Goal: Information Seeking & Learning: Understand process/instructions

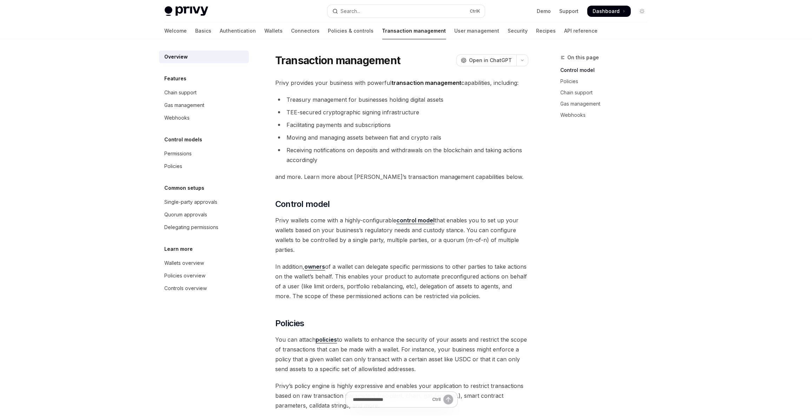
click at [337, 139] on li "Moving and managing assets between fiat and crypto rails" at bounding box center [401, 138] width 253 height 10
click at [403, 144] on ul "Treasury management for businesses holding digital assets TEE-secured cryptogra…" at bounding box center [401, 130] width 253 height 70
type textarea "*"
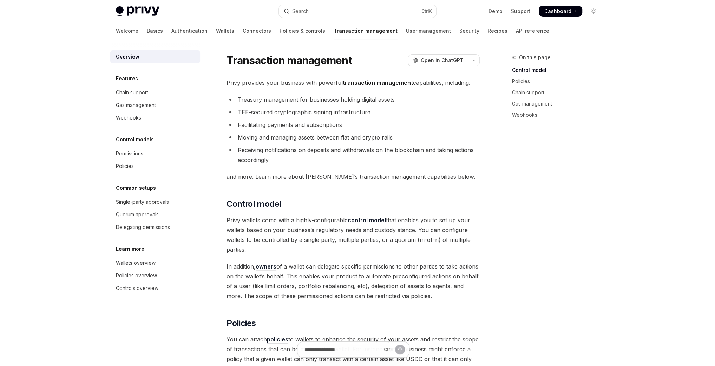
click at [332, 139] on li "Moving and managing assets between fiat and crypto rails" at bounding box center [352, 138] width 253 height 10
drag, startPoint x: 332, startPoint y: 139, endPoint x: 337, endPoint y: 153, distance: 15.4
click at [333, 140] on li "Moving and managing assets between fiat and crypto rails" at bounding box center [352, 138] width 253 height 10
click at [338, 155] on li "Receiving notifications on deposits and withdrawals on the blockchain and takin…" at bounding box center [352, 155] width 253 height 20
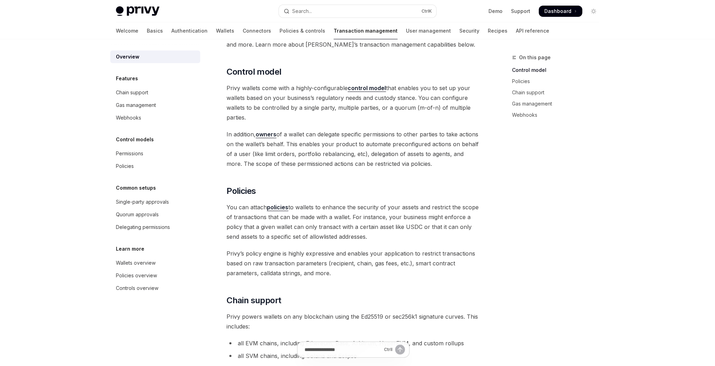
scroll to position [140, 0]
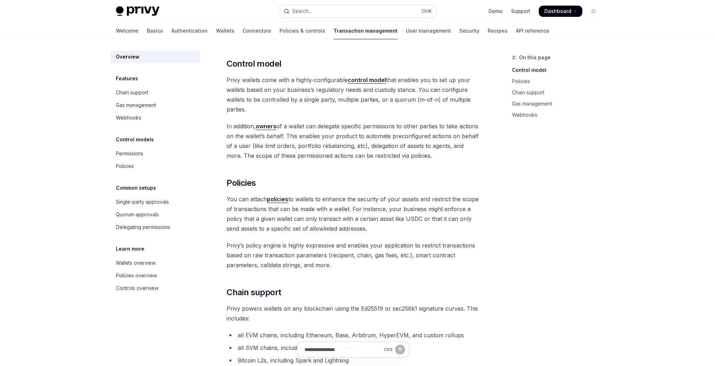
drag, startPoint x: 331, startPoint y: 133, endPoint x: 321, endPoint y: 133, distance: 10.5
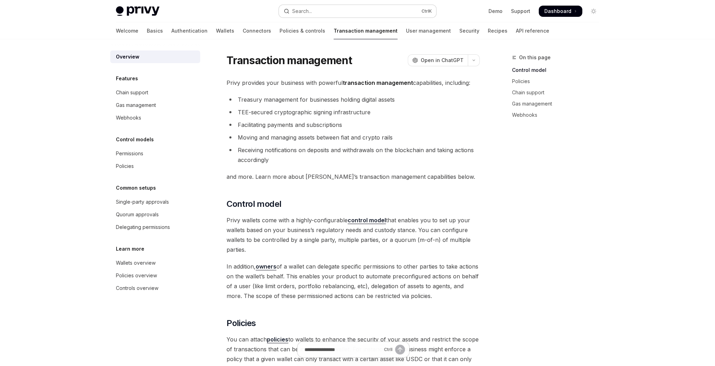
click at [312, 15] on div "Search..." at bounding box center [302, 11] width 20 height 8
type textarea "*"
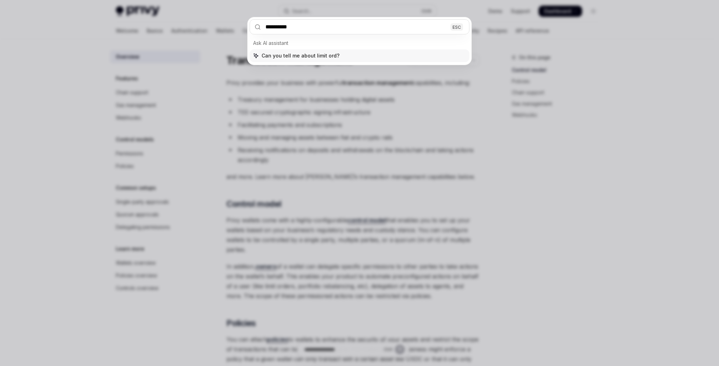
type input "**********"
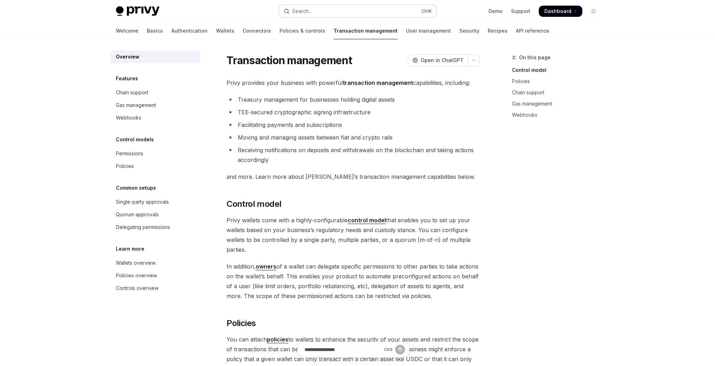
click at [329, 10] on button "Search... Ctrl K" at bounding box center [357, 11] width 157 height 13
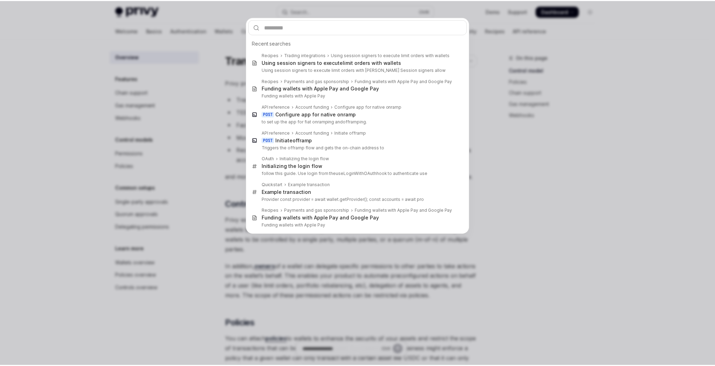
scroll to position [39, 0]
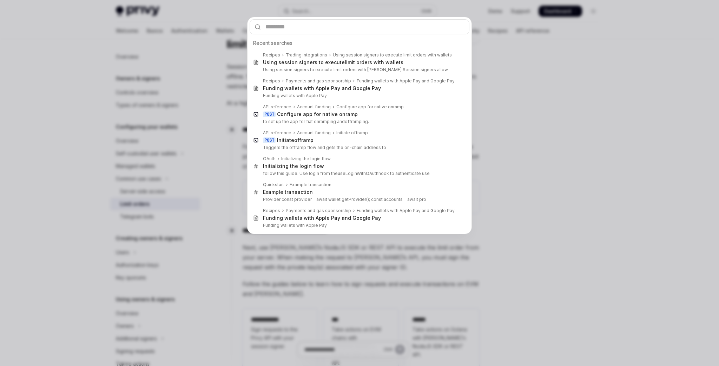
click at [563, 104] on div "Recent searches Recipes Trading integrations Using session signers to execute l…" at bounding box center [359, 183] width 719 height 366
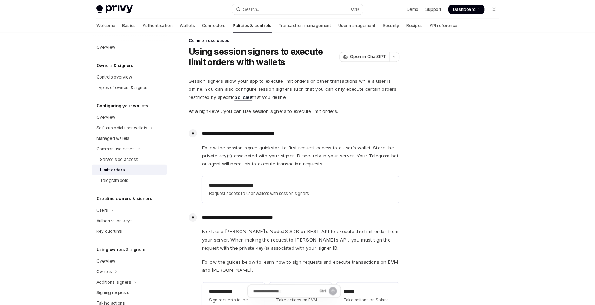
scroll to position [0, 0]
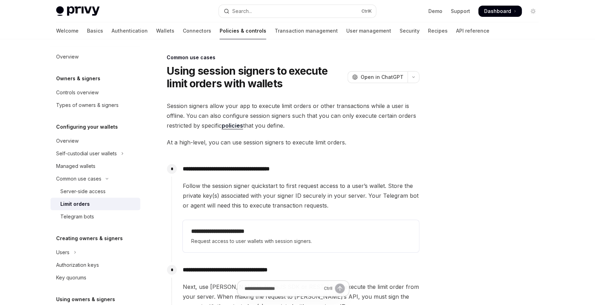
click at [175, 106] on span "Session signers allow your app to execute limit orders or other transactions wh…" at bounding box center [293, 115] width 253 height 29
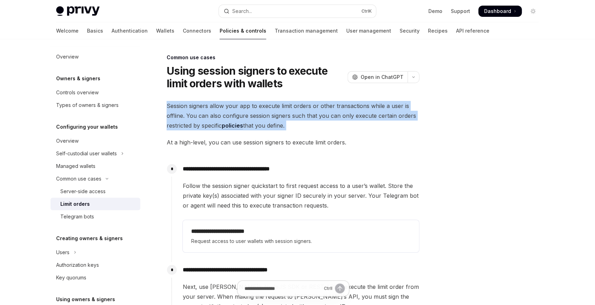
drag, startPoint x: 175, startPoint y: 106, endPoint x: 313, endPoint y: 125, distance: 139.5
click at [313, 125] on span "Session signers allow your app to execute limit orders or other transactions wh…" at bounding box center [293, 115] width 253 height 29
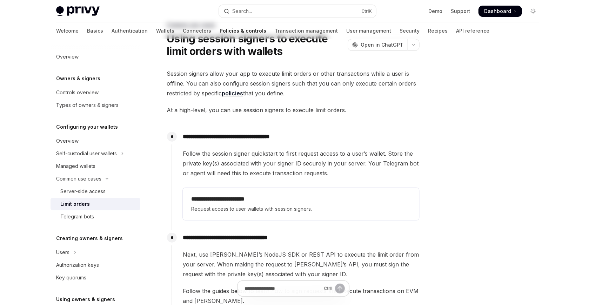
scroll to position [39, 0]
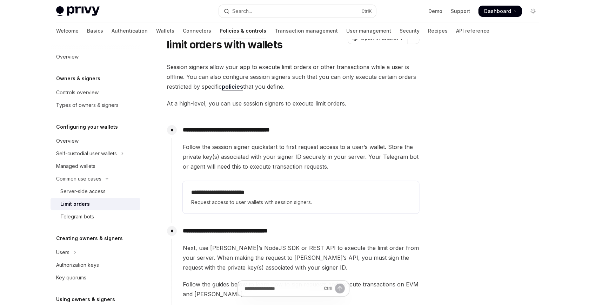
click at [171, 102] on span "At a high-level, you can use session signers to execute limit orders." at bounding box center [293, 104] width 253 height 10
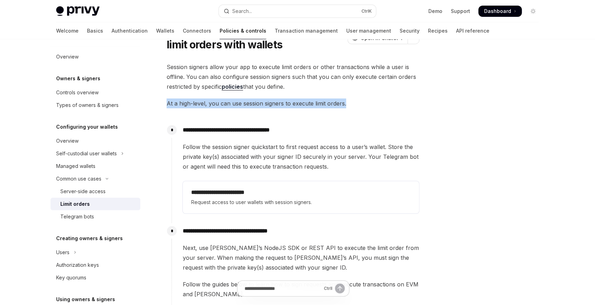
drag, startPoint x: 171, startPoint y: 102, endPoint x: 194, endPoint y: 126, distance: 34.0
click at [175, 104] on span "At a high-level, you can use session signers to execute limit orders." at bounding box center [293, 104] width 253 height 10
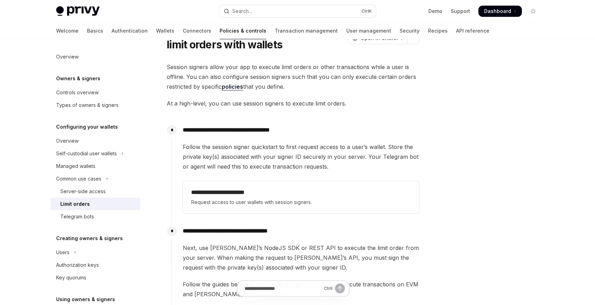
click at [194, 127] on p "**********" at bounding box center [301, 130] width 237 height 10
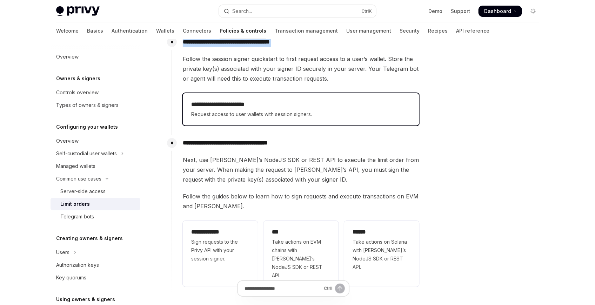
scroll to position [156, 0]
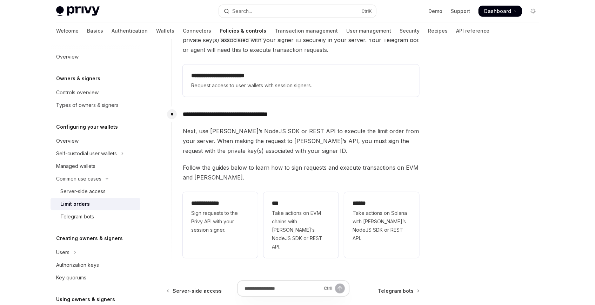
click at [188, 114] on p "**********" at bounding box center [301, 115] width 237 height 10
drag, startPoint x: 188, startPoint y: 114, endPoint x: 200, endPoint y: 131, distance: 21.1
click at [188, 114] on p "**********" at bounding box center [301, 115] width 237 height 10
click at [191, 132] on span "Next, use Privy’s NodeJS SDK or REST API to execute the limit order from your s…" at bounding box center [301, 140] width 237 height 29
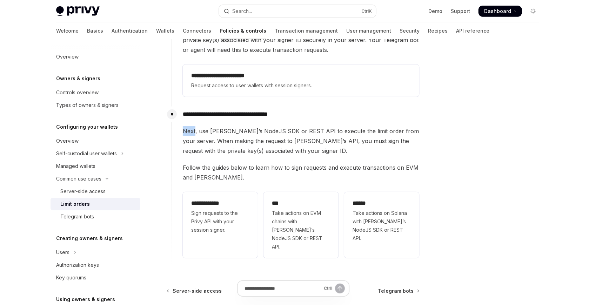
click at [191, 132] on span "Next, use Privy’s NodeJS SDK or REST API to execute the limit order from your s…" at bounding box center [301, 140] width 237 height 29
click at [209, 131] on span "Next, use Privy’s NodeJS SDK or REST API to execute the limit order from your s…" at bounding box center [301, 140] width 237 height 29
click at [222, 129] on span "Next, use Privy’s NodeJS SDK or REST API to execute the limit order from your s…" at bounding box center [301, 140] width 237 height 29
drag, startPoint x: 228, startPoint y: 129, endPoint x: 286, endPoint y: 131, distance: 58.3
click at [286, 131] on span "Next, use Privy’s NodeJS SDK or REST API to execute the limit order from your s…" at bounding box center [301, 140] width 237 height 29
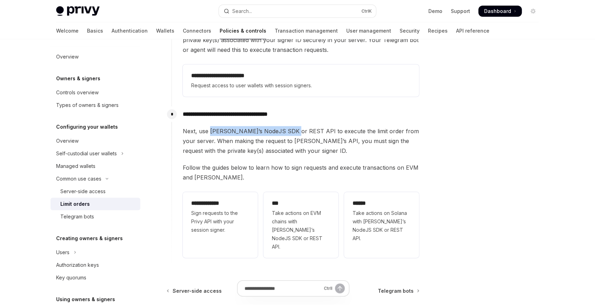
click at [286, 131] on span "Next, use Privy’s NodeJS SDK or REST API to execute the limit order from your s…" at bounding box center [301, 140] width 237 height 29
drag, startPoint x: 286, startPoint y: 131, endPoint x: 324, endPoint y: 132, distance: 37.9
click at [323, 132] on span "Next, use Privy’s NodeJS SDK or REST API to execute the limit order from your s…" at bounding box center [301, 140] width 237 height 29
click at [324, 132] on span "Next, use Privy’s NodeJS SDK or REST API to execute the limit order from your s…" at bounding box center [301, 140] width 237 height 29
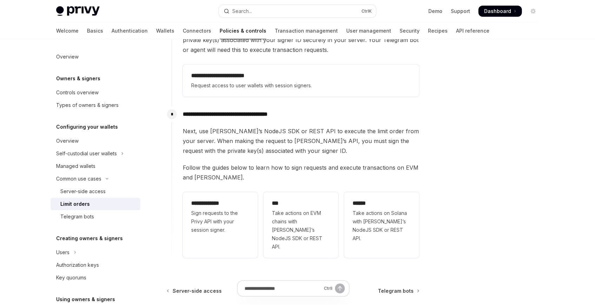
click at [185, 143] on span "Next, use Privy’s NodeJS SDK or REST API to execute the limit order from your s…" at bounding box center [301, 140] width 237 height 29
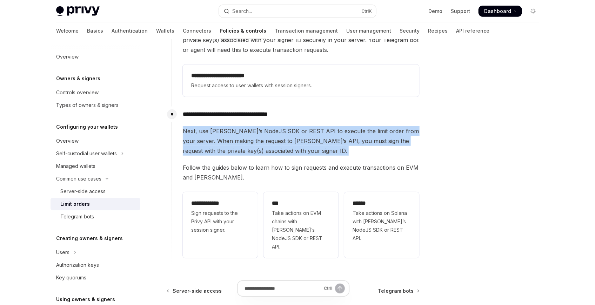
click at [185, 143] on span "Next, use Privy’s NodeJS SDK or REST API to execute the limit order from your s…" at bounding box center [301, 140] width 237 height 29
click at [315, 142] on span "Next, use Privy’s NodeJS SDK or REST API to execute the limit order from your s…" at bounding box center [301, 140] width 237 height 29
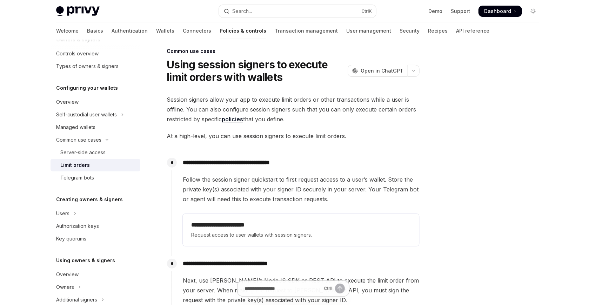
scroll to position [0, 0]
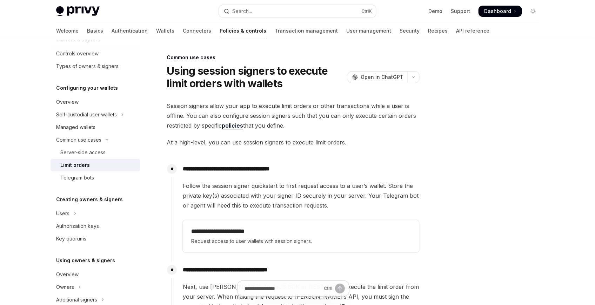
drag, startPoint x: 369, startPoint y: 135, endPoint x: 292, endPoint y: 114, distance: 80.0
click at [292, 114] on span "Session signers allow your app to execute limit orders or other transactions wh…" at bounding box center [293, 115] width 253 height 29
click at [320, 122] on span "Session signers allow your app to execute limit orders or other transactions wh…" at bounding box center [293, 115] width 253 height 29
click at [563, 192] on div "**********" at bounding box center [297, 268] width 595 height 537
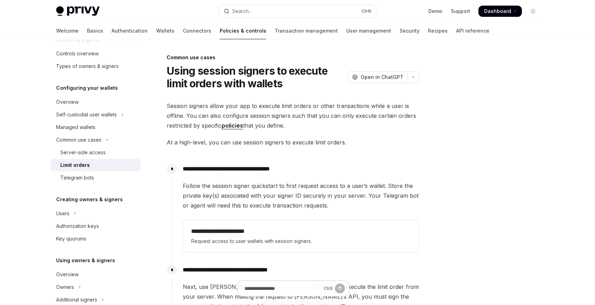
click at [236, 126] on link "policies" at bounding box center [232, 125] width 21 height 7
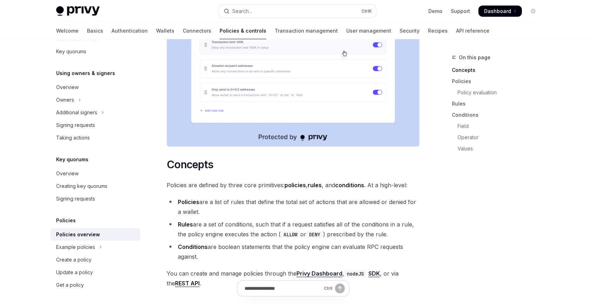
scroll to position [390, 0]
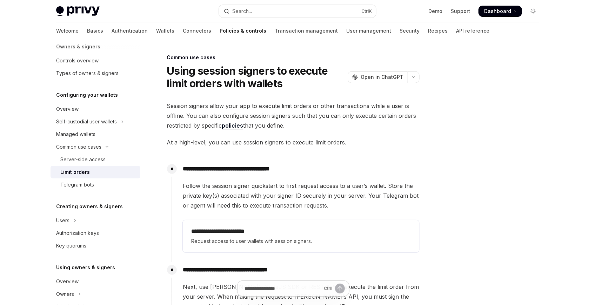
click at [232, 127] on link "policies" at bounding box center [232, 125] width 21 height 7
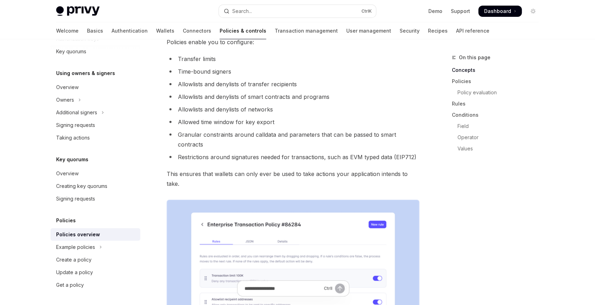
scroll to position [156, 0]
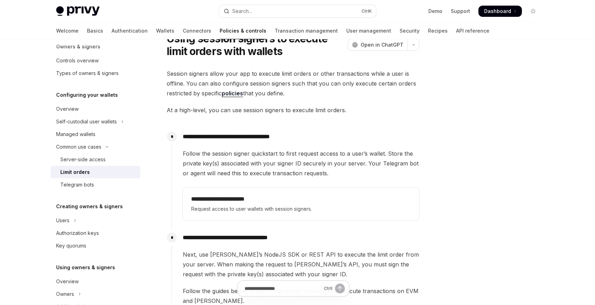
scroll to position [39, 0]
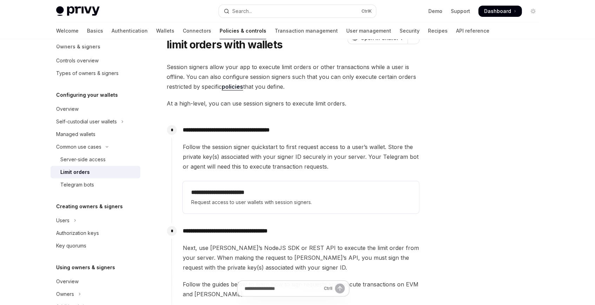
click at [227, 107] on span "At a high-level, you can use session signers to execute limit orders." at bounding box center [293, 104] width 253 height 10
drag, startPoint x: 227, startPoint y: 107, endPoint x: 299, endPoint y: 108, distance: 72.7
click at [299, 108] on span "At a high-level, you can use session signers to execute limit orders." at bounding box center [293, 104] width 253 height 10
click at [270, 101] on span "At a high-level, you can use session signers to execute limit orders." at bounding box center [293, 104] width 253 height 10
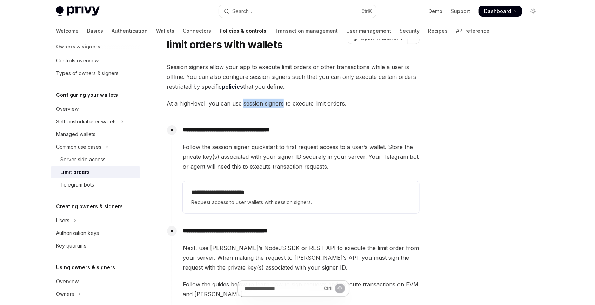
drag, startPoint x: 270, startPoint y: 101, endPoint x: 244, endPoint y: 100, distance: 26.0
click at [244, 100] on span "At a high-level, you can use session signers to execute limit orders." at bounding box center [293, 104] width 253 height 10
click at [311, 103] on span "At a high-level, you can use session signers to execute limit orders." at bounding box center [293, 104] width 253 height 10
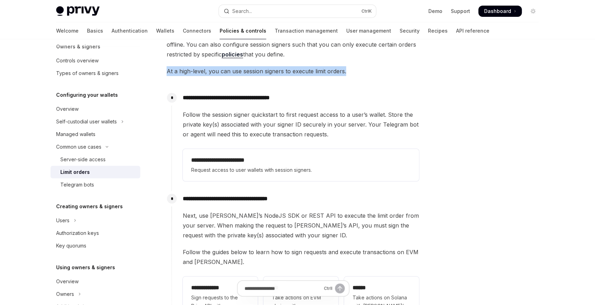
scroll to position [78, 0]
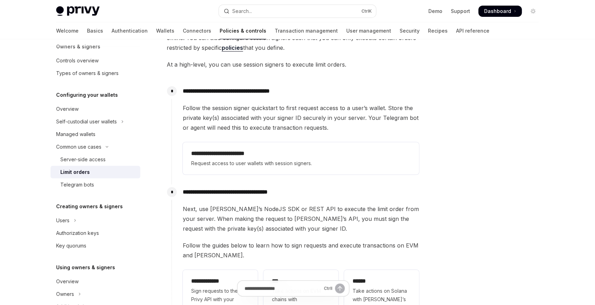
click at [246, 106] on span "Follow the session signer quickstart to first request access to a user’s wallet…" at bounding box center [301, 117] width 237 height 29
click at [190, 98] on div "**********" at bounding box center [296, 131] width 248 height 94
click at [188, 93] on p "**********" at bounding box center [301, 91] width 237 height 10
drag, startPoint x: 188, startPoint y: 93, endPoint x: 320, endPoint y: 94, distance: 132.3
click at [320, 94] on p "**********" at bounding box center [301, 91] width 237 height 10
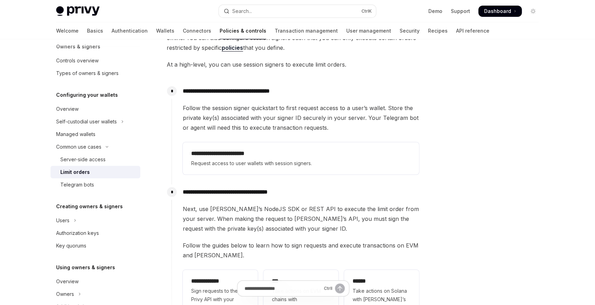
click at [211, 127] on span "Follow the session signer quickstart to first request access to a user’s wallet…" at bounding box center [301, 117] width 237 height 29
drag, startPoint x: 211, startPoint y: 127, endPoint x: 346, endPoint y: 128, distance: 134.8
click at [346, 128] on span "Follow the session signer quickstart to first request access to a user’s wallet…" at bounding box center [301, 117] width 237 height 29
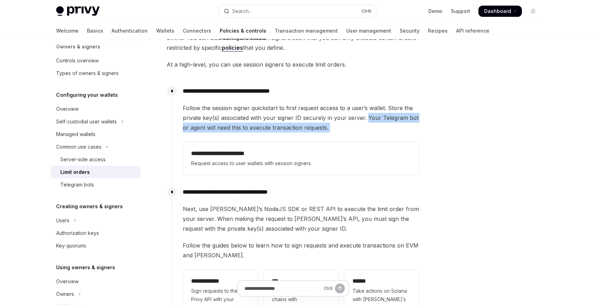
drag, startPoint x: 346, startPoint y: 128, endPoint x: 372, endPoint y: 118, distance: 28.4
click at [372, 118] on span "Follow the session signer quickstart to first request access to a user’s wallet…" at bounding box center [301, 117] width 237 height 29
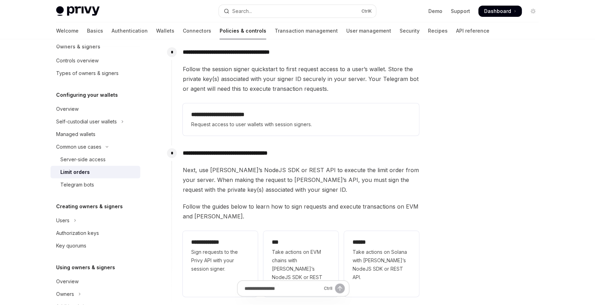
click at [230, 155] on p "**********" at bounding box center [301, 153] width 237 height 10
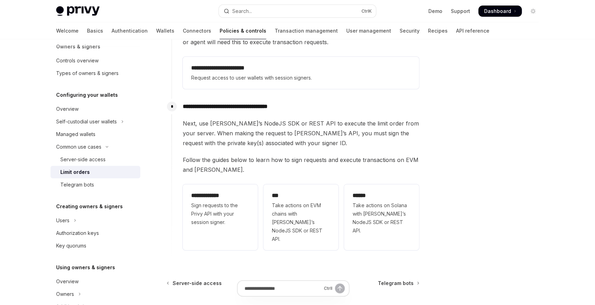
scroll to position [195, 0]
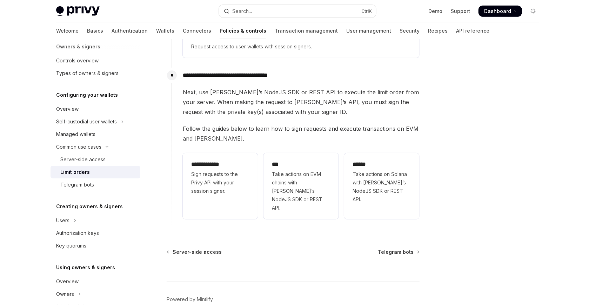
click at [185, 74] on p "**********" at bounding box center [301, 76] width 237 height 10
drag, startPoint x: 185, startPoint y: 74, endPoint x: 340, endPoint y: 73, distance: 154.8
click at [340, 73] on p "**********" at bounding box center [301, 76] width 237 height 10
click at [187, 90] on span "Next, use Privy’s NodeJS SDK or REST API to execute the limit order from your s…" at bounding box center [301, 101] width 237 height 29
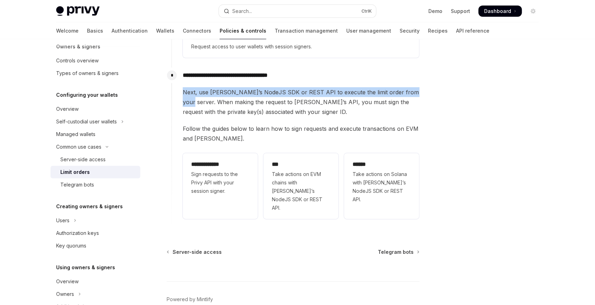
drag, startPoint x: 187, startPoint y: 90, endPoint x: 415, endPoint y: 84, distance: 227.9
click at [415, 84] on div "**********" at bounding box center [296, 145] width 248 height 154
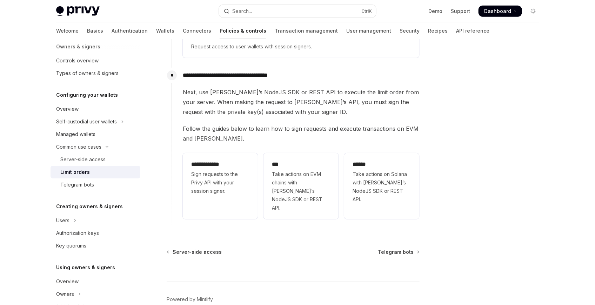
click at [181, 101] on div "**********" at bounding box center [296, 145] width 248 height 154
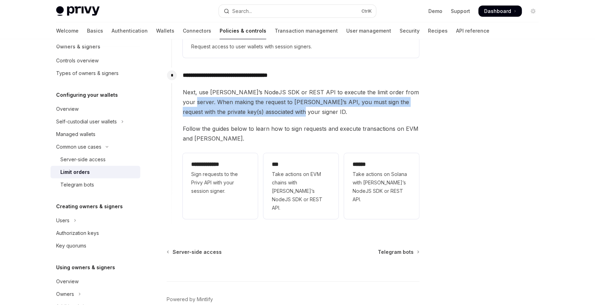
drag, startPoint x: 181, startPoint y: 101, endPoint x: 280, endPoint y: 110, distance: 99.7
click at [280, 110] on div "**********" at bounding box center [296, 145] width 248 height 154
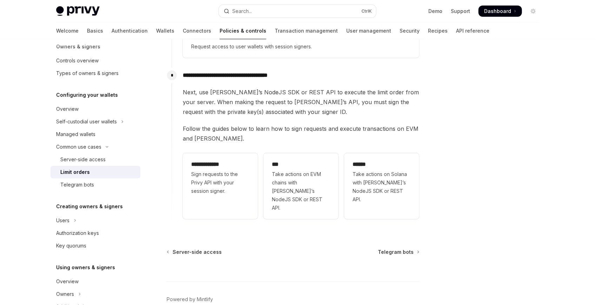
click at [181, 129] on div "**********" at bounding box center [296, 145] width 248 height 154
drag, startPoint x: 181, startPoint y: 129, endPoint x: 297, endPoint y: 125, distance: 115.5
click at [296, 125] on div "**********" at bounding box center [296, 145] width 248 height 154
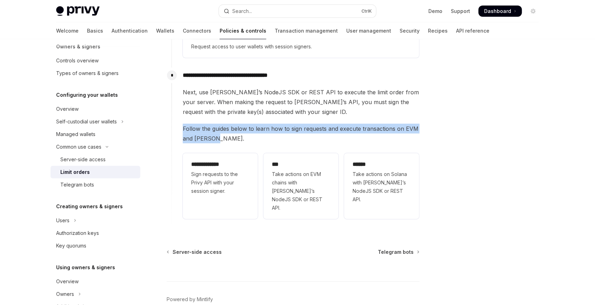
drag, startPoint x: 225, startPoint y: 138, endPoint x: 179, endPoint y: 127, distance: 46.8
click at [179, 127] on div "**********" at bounding box center [296, 145] width 248 height 154
click at [255, 130] on span "Follow the guides below to learn how to sign requests and execute transactions …" at bounding box center [301, 134] width 237 height 20
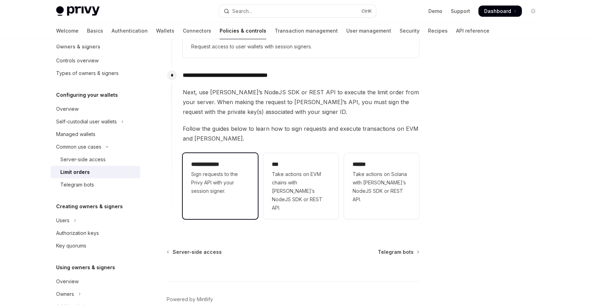
click at [212, 188] on span "Sign requests to the Privy API with your session signer." at bounding box center [220, 182] width 58 height 25
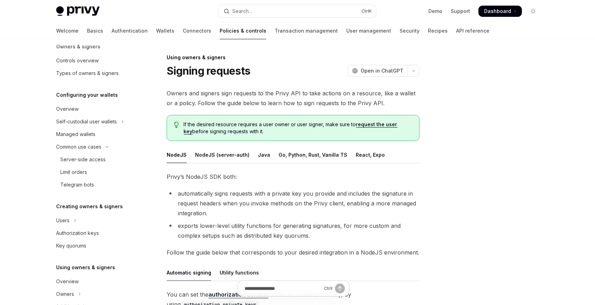
scroll to position [179, 0]
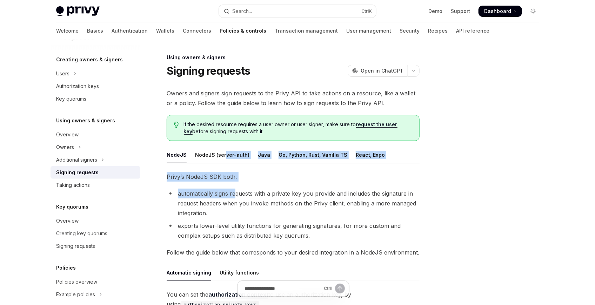
drag, startPoint x: 224, startPoint y: 158, endPoint x: 234, endPoint y: 190, distance: 33.1
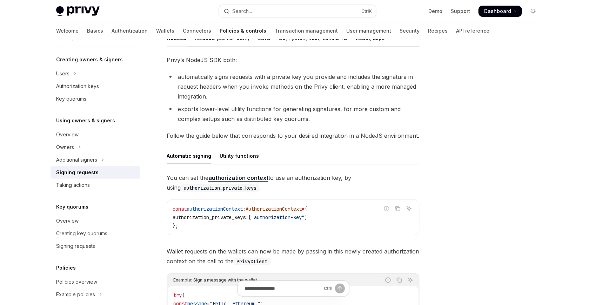
click at [257, 128] on div "Privy’s NodeJS SDK both: automatically signs requests with a private key you pr…" at bounding box center [293, 249] width 253 height 388
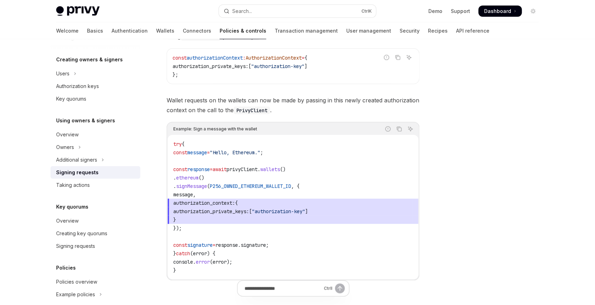
scroll to position [273, 0]
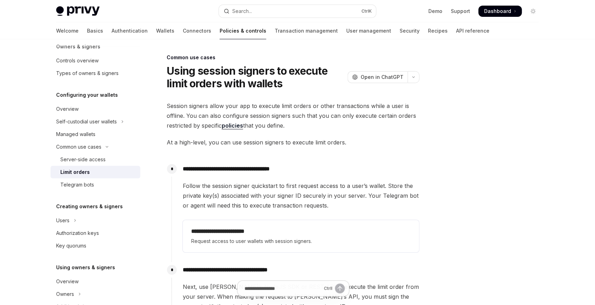
click at [491, 283] on div at bounding box center [491, 179] width 107 height 252
click at [317, 204] on span "Follow the session signer quickstart to first request access to a user’s wallet…" at bounding box center [301, 195] width 237 height 29
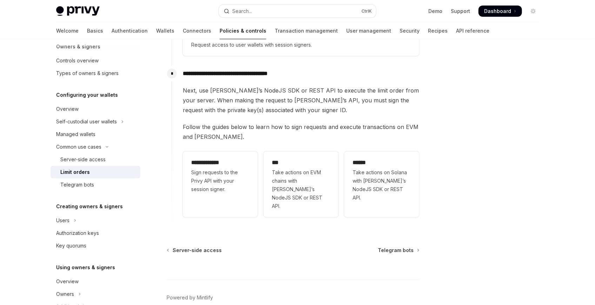
scroll to position [184, 0]
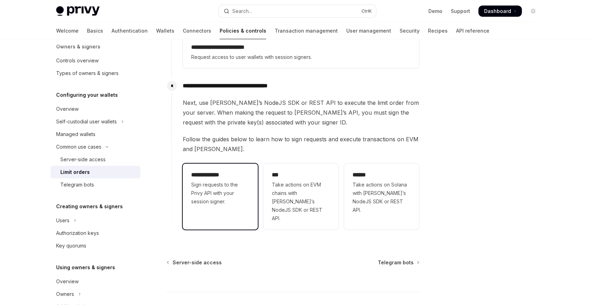
click at [216, 191] on span "Sign requests to the Privy API with your session signer." at bounding box center [220, 193] width 58 height 25
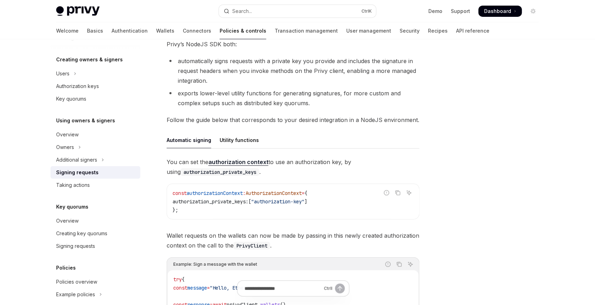
scroll to position [156, 0]
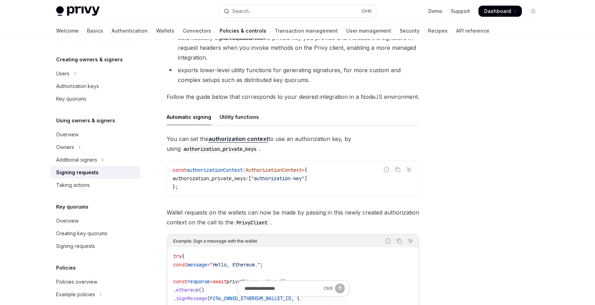
click at [298, 178] on span ""authorization-key"" at bounding box center [277, 179] width 53 height 6
drag, startPoint x: 298, startPoint y: 178, endPoint x: 317, endPoint y: 178, distance: 19.0
click at [305, 178] on span ""authorization-key"" at bounding box center [277, 179] width 53 height 6
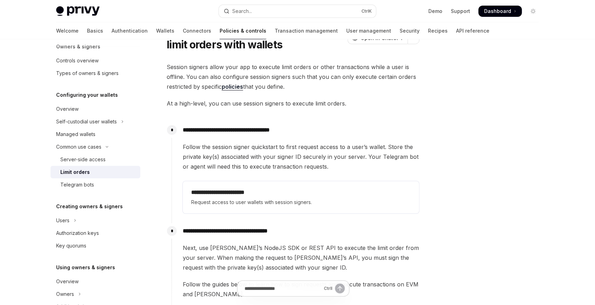
scroll to position [78, 0]
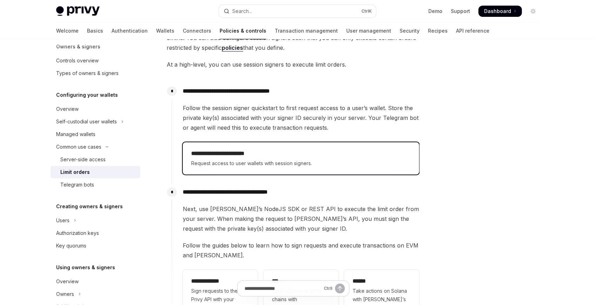
click at [233, 161] on span "Request access to user wallets with session signers." at bounding box center [301, 163] width 220 height 8
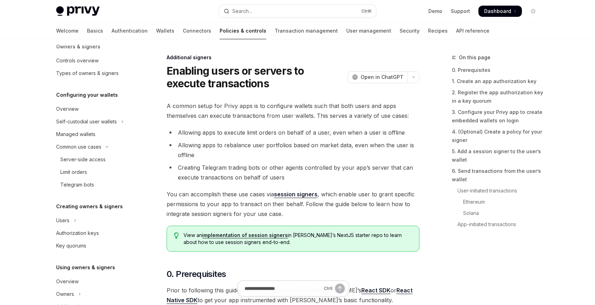
scroll to position [192, 0]
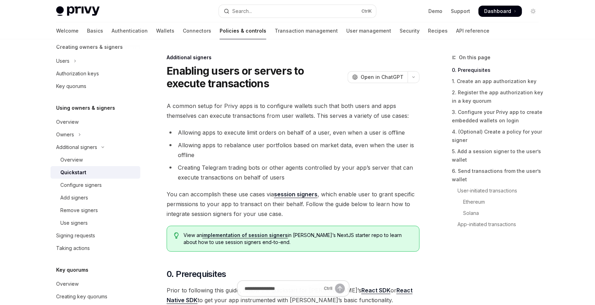
click at [171, 67] on h1 "Enabling users or servers to execute transactions" at bounding box center [256, 77] width 178 height 25
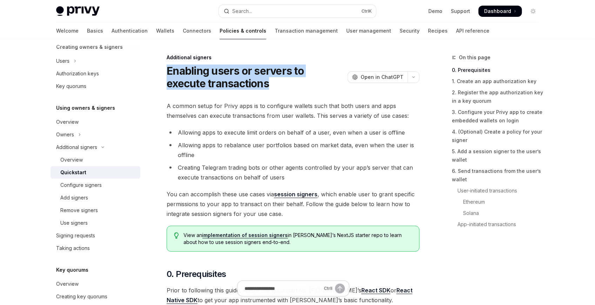
drag, startPoint x: 171, startPoint y: 67, endPoint x: 192, endPoint y: 82, distance: 26.3
click at [192, 82] on h1 "Enabling users or servers to execute transactions" at bounding box center [256, 77] width 178 height 25
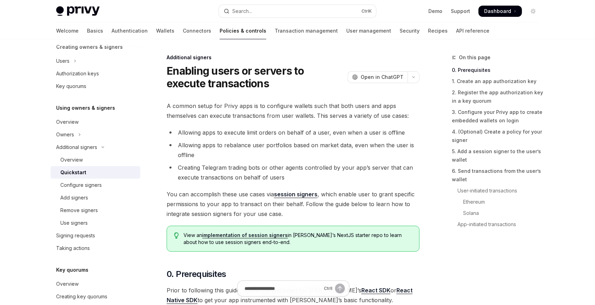
click at [171, 104] on span "A common setup for Privy apps is to configure wallets such that both users and …" at bounding box center [293, 111] width 253 height 20
drag, startPoint x: 171, startPoint y: 104, endPoint x: 269, endPoint y: 101, distance: 97.6
click at [232, 104] on span "A common setup for Privy apps is to configure wallets such that both users and …" at bounding box center [293, 111] width 253 height 20
click at [269, 101] on span "A common setup for Privy apps is to configure wallets such that both users and …" at bounding box center [293, 111] width 253 height 20
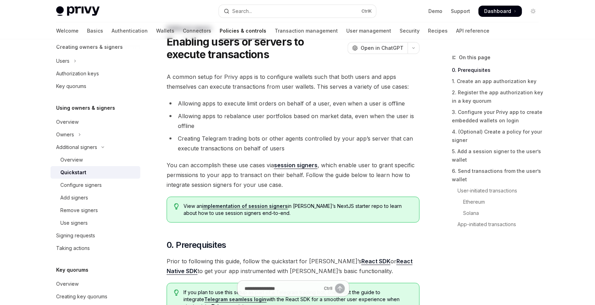
scroll to position [39, 0]
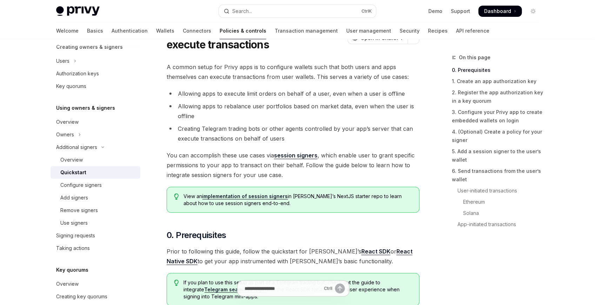
click at [310, 155] on link "session signers" at bounding box center [296, 155] width 44 height 7
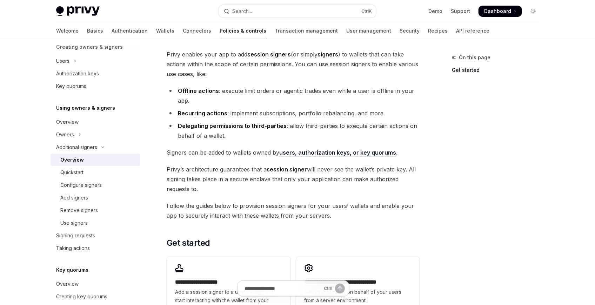
type textarea "*"
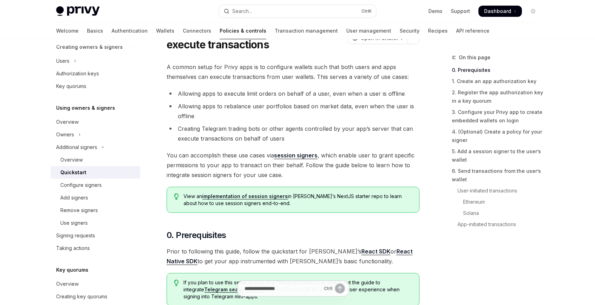
click at [244, 165] on span "You can accomplish these use cases via session signers , which enable user to g…" at bounding box center [293, 165] width 253 height 29
drag, startPoint x: 244, startPoint y: 165, endPoint x: 294, endPoint y: 168, distance: 50.3
click at [294, 168] on span "You can accomplish these use cases via session signers , which enable user to g…" at bounding box center [293, 165] width 253 height 29
click at [319, 163] on span "You can accomplish these use cases via session signers , which enable user to g…" at bounding box center [293, 165] width 253 height 29
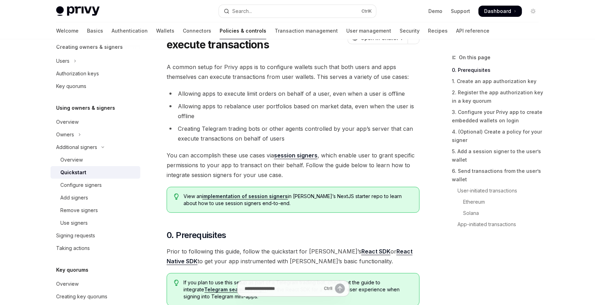
click at [307, 161] on span "You can accomplish these use cases via session signers , which enable user to g…" at bounding box center [293, 165] width 253 height 29
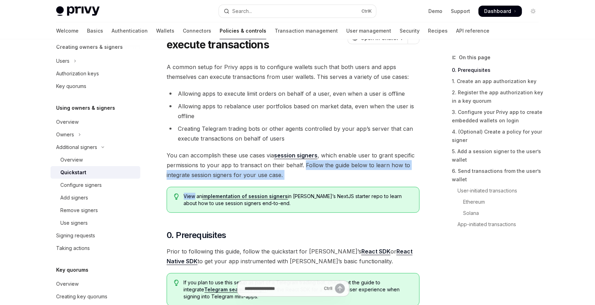
drag, startPoint x: 307, startPoint y: 161, endPoint x: 183, endPoint y: 180, distance: 125.6
click at [225, 171] on span "You can accomplish these use cases via session signers , which enable user to g…" at bounding box center [293, 165] width 253 height 29
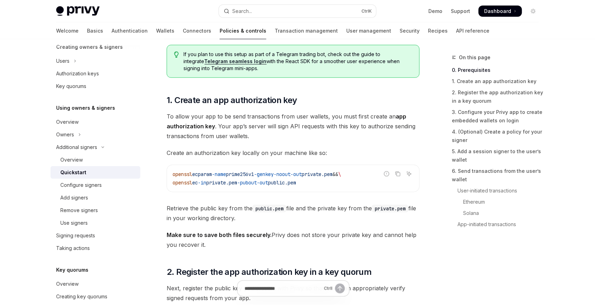
scroll to position [273, 0]
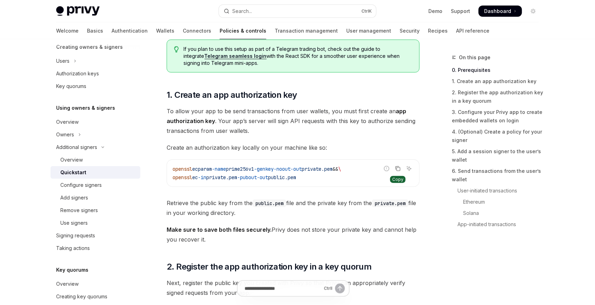
click at [395, 167] on button "Copy the contents from the code block" at bounding box center [397, 168] width 9 height 9
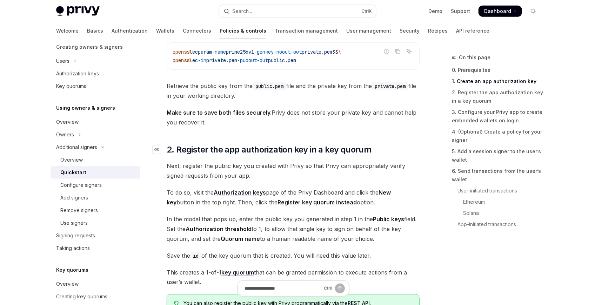
scroll to position [429, 0]
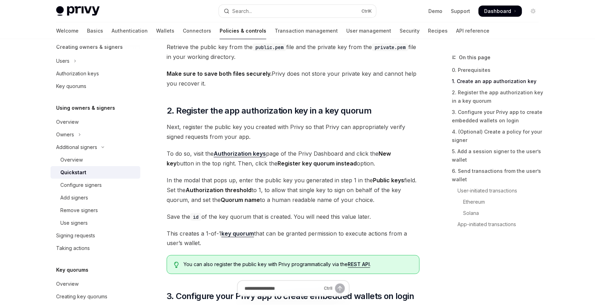
drag, startPoint x: 241, startPoint y: 158, endPoint x: 245, endPoint y: 155, distance: 5.0
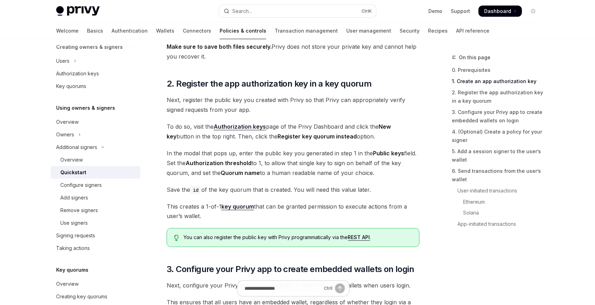
scroll to position [468, 0]
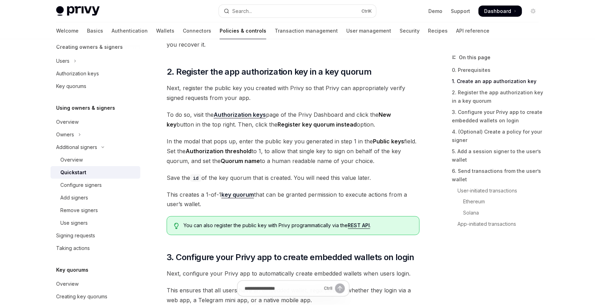
click at [172, 140] on span "In the modal that pops up, enter the public key you generated in step 1 in the …" at bounding box center [293, 151] width 253 height 29
drag, startPoint x: 172, startPoint y: 140, endPoint x: 249, endPoint y: 143, distance: 76.6
click at [245, 143] on span "In the modal that pops up, enter the public key you generated in step 1 in the …" at bounding box center [293, 151] width 253 height 29
click at [255, 142] on span "In the modal that pops up, enter the public key you generated in step 1 in the …" at bounding box center [293, 151] width 253 height 29
drag, startPoint x: 255, startPoint y: 142, endPoint x: 315, endPoint y: 141, distance: 59.3
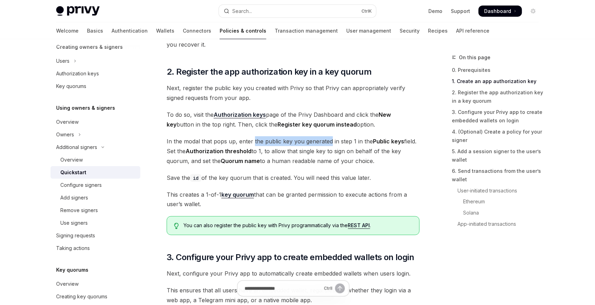
click at [315, 141] on span "In the modal that pops up, enter the public key you generated in step 1 in the …" at bounding box center [293, 151] width 253 height 29
click at [379, 139] on strong "Public keys" at bounding box center [388, 141] width 31 height 7
drag, startPoint x: 379, startPoint y: 139, endPoint x: 396, endPoint y: 141, distance: 17.0
click at [397, 141] on strong "Public keys" at bounding box center [388, 141] width 31 height 7
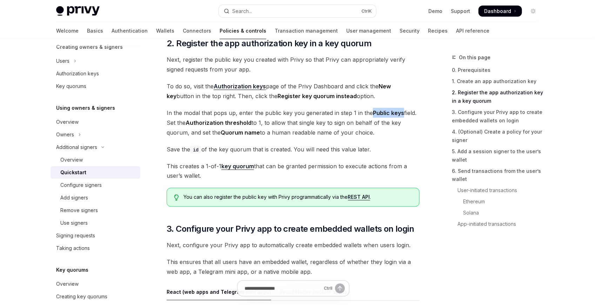
scroll to position [507, 0]
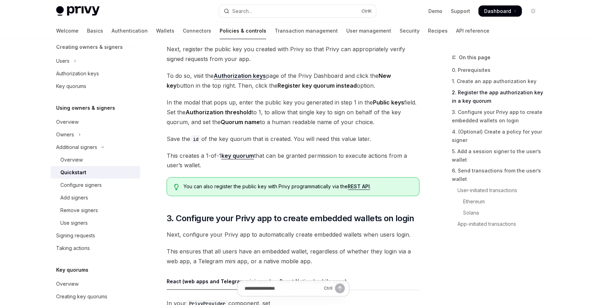
click at [335, 142] on span "Save the id of the key quorum that is created. You will need this value later." at bounding box center [293, 139] width 253 height 10
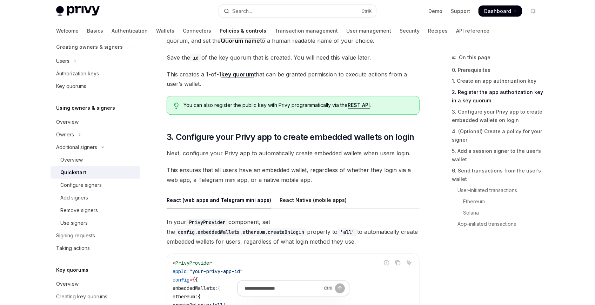
scroll to position [624, 0]
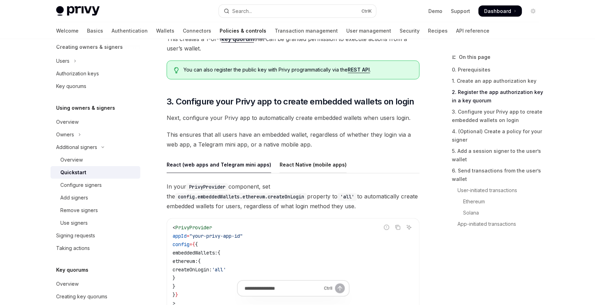
click at [312, 163] on div "React Native (mobile apps)" at bounding box center [313, 165] width 67 height 16
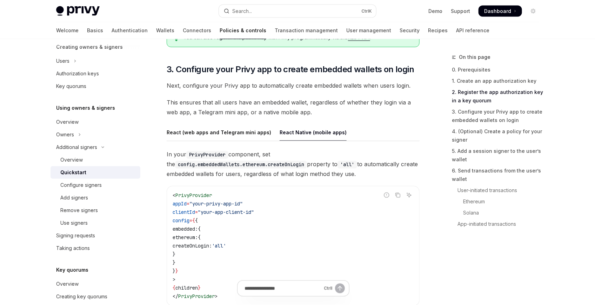
scroll to position [663, 0]
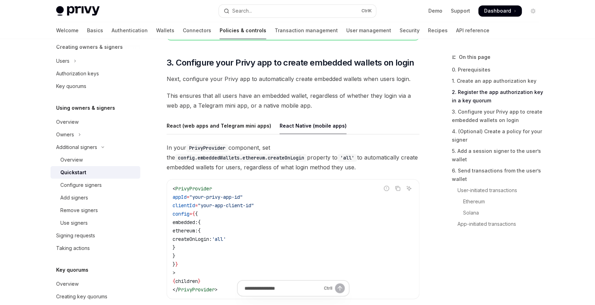
click at [252, 98] on span "This ensures that all users have an embedded wallet, regardless of whether they…" at bounding box center [293, 101] width 253 height 20
drag, startPoint x: 252, startPoint y: 98, endPoint x: 303, endPoint y: 97, distance: 50.9
click at [303, 97] on span "This ensures that all users have an embedded wallet, regardless of whether they…" at bounding box center [293, 101] width 253 height 20
click at [317, 95] on span "This ensures that all users have an embedded wallet, regardless of whether they…" at bounding box center [293, 101] width 253 height 20
drag, startPoint x: 317, startPoint y: 95, endPoint x: 392, endPoint y: 94, distance: 75.5
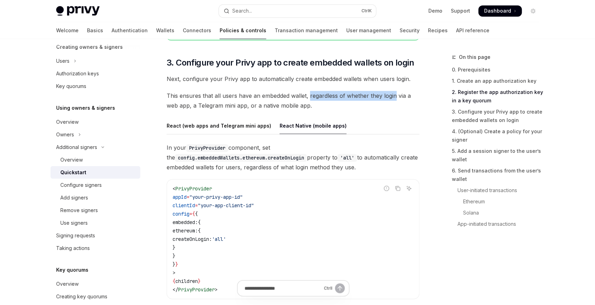
click at [392, 94] on span "This ensures that all users have an embedded wallet, regardless of whether they…" at bounding box center [293, 101] width 253 height 20
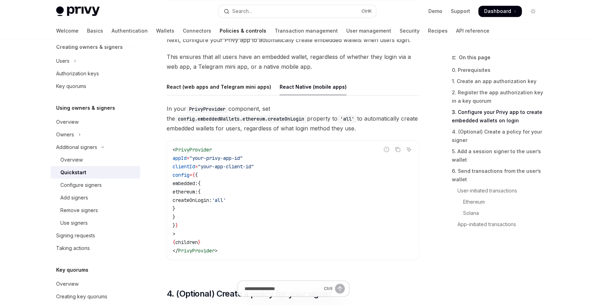
scroll to position [741, 0]
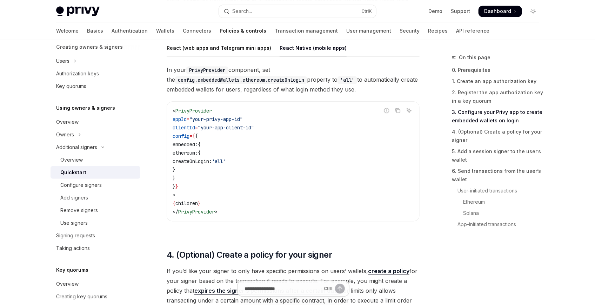
click at [181, 109] on span "PrivyProvider" at bounding box center [194, 111] width 37 height 6
copy span "PrivyProvider"
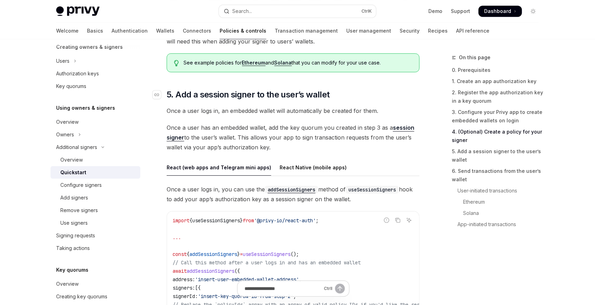
scroll to position [1053, 0]
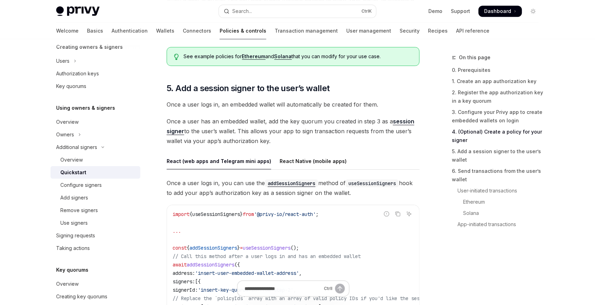
click at [171, 120] on span "Once a user has an embedded wallet, add the key quorum you created in step 3 as…" at bounding box center [293, 131] width 253 height 29
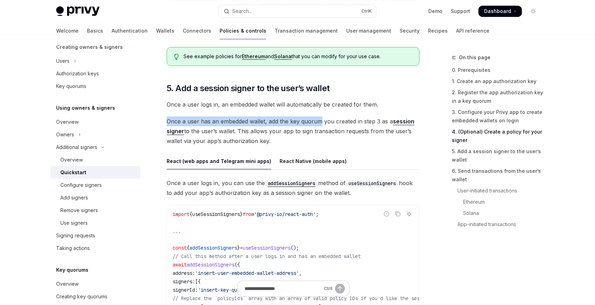
drag, startPoint x: 171, startPoint y: 120, endPoint x: 282, endPoint y: 117, distance: 110.3
click at [299, 117] on span "Once a user has an embedded wallet, add the key quorum you created in step 3 as…" at bounding box center [293, 131] width 253 height 29
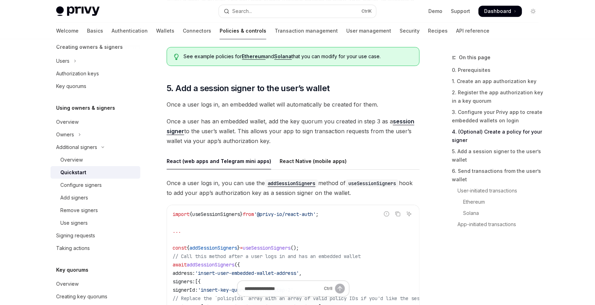
click at [193, 130] on span "Once a user has an embedded wallet, add the key quorum you created in step 3 as…" at bounding box center [293, 131] width 253 height 29
click at [310, 156] on div "React Native (mobile apps)" at bounding box center [313, 161] width 67 height 16
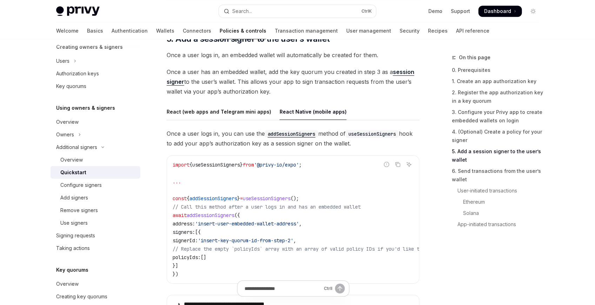
scroll to position [1131, 0]
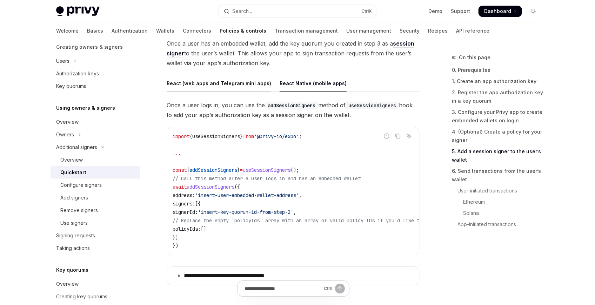
click at [258, 81] on div "React (web apps and Telegram mini apps)" at bounding box center [219, 83] width 105 height 16
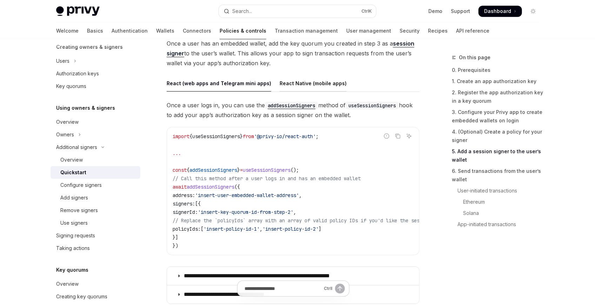
click at [292, 84] on div "React Native (mobile apps)" at bounding box center [313, 83] width 67 height 16
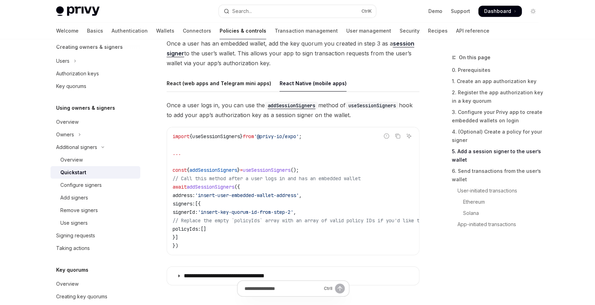
click at [215, 173] on code "import { useSessionSigners } from '@privy-io/expo' ; ... const { addSessionSign…" at bounding box center [435, 191] width 525 height 118
click at [195, 192] on span "address:" at bounding box center [184, 195] width 22 height 6
drag, startPoint x: 196, startPoint y: 192, endPoint x: 219, endPoint y: 195, distance: 22.9
click at [195, 192] on span "address:" at bounding box center [184, 195] width 22 height 6
click at [219, 195] on span "'insert-user-embedded-wallet-address'" at bounding box center [247, 195] width 104 height 6
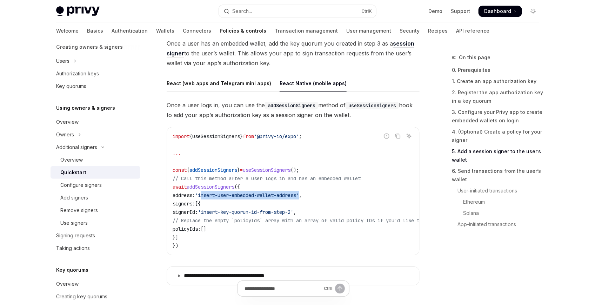
drag, startPoint x: 219, startPoint y: 195, endPoint x: 313, endPoint y: 197, distance: 94.1
click at [299, 197] on span "'insert-user-embedded-wallet-address'" at bounding box center [247, 195] width 104 height 6
click at [195, 203] on span "signers:" at bounding box center [184, 204] width 22 height 6
click at [198, 210] on span "signerId:" at bounding box center [185, 212] width 25 height 6
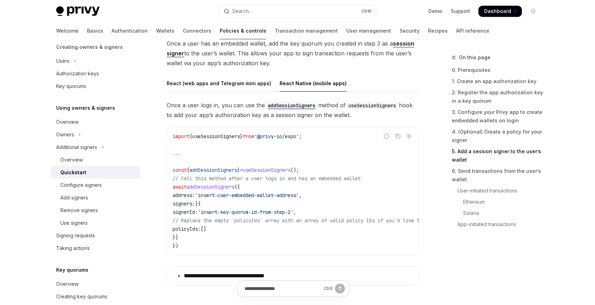
click at [236, 211] on span "'insert-key-quorum-id-from-step-2'" at bounding box center [245, 212] width 95 height 6
drag, startPoint x: 236, startPoint y: 211, endPoint x: 320, endPoint y: 212, distance: 83.9
click at [293, 212] on span "'insert-key-quorum-id-from-step-2'" at bounding box center [245, 212] width 95 height 6
drag, startPoint x: 565, startPoint y: 238, endPoint x: 552, endPoint y: 232, distance: 13.7
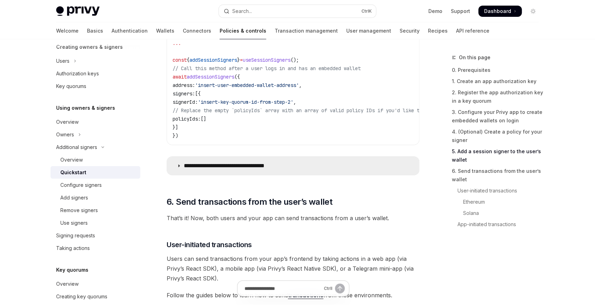
scroll to position [1248, 0]
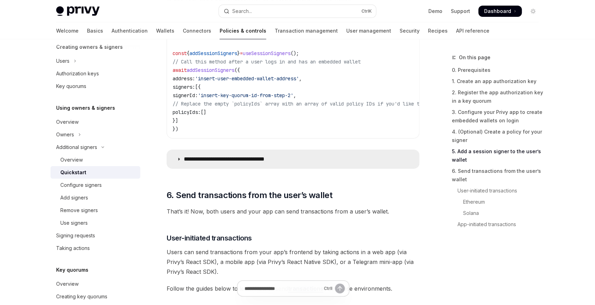
click at [243, 161] on p "**********" at bounding box center [233, 159] width 98 height 7
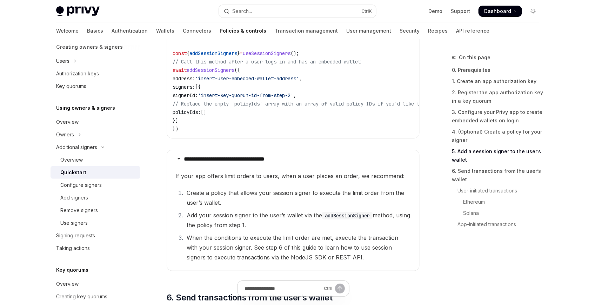
click at [213, 196] on li "Create a policy that allows your session signer to execute the limit order from…" at bounding box center [298, 198] width 226 height 20
drag, startPoint x: 213, startPoint y: 196, endPoint x: 279, endPoint y: 192, distance: 66.1
click at [279, 192] on li "Create a policy that allows your session signer to execute the limit order from…" at bounding box center [298, 198] width 226 height 20
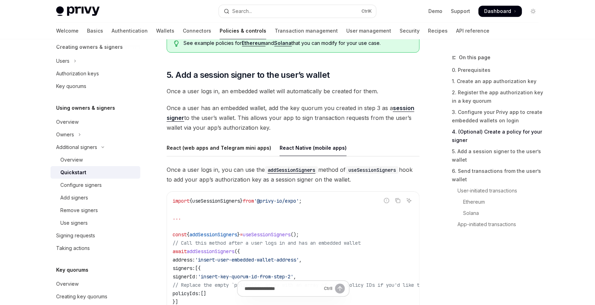
scroll to position [1131, 0]
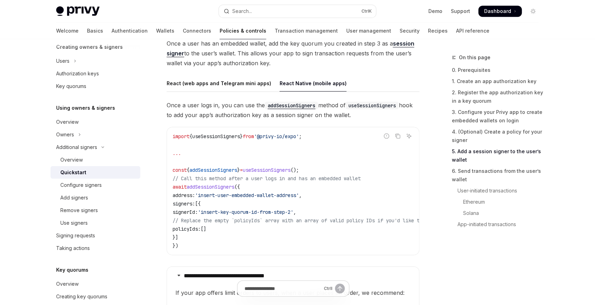
drag, startPoint x: 352, startPoint y: 102, endPoint x: 332, endPoint y: 105, distance: 20.3
click at [332, 105] on span "Once a user logs in, you can use the addSessionSigners method of useSessionSign…" at bounding box center [293, 110] width 253 height 20
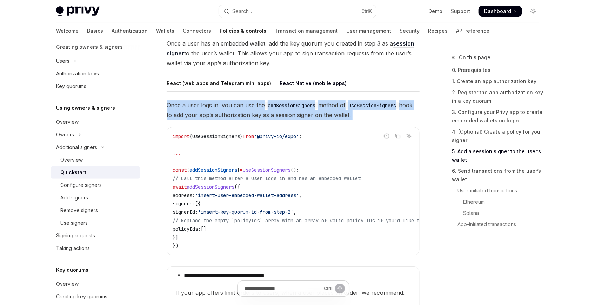
drag, startPoint x: 332, startPoint y: 105, endPoint x: 367, endPoint y: 110, distance: 35.1
click at [334, 106] on span "Once a user logs in, you can use the addSessionSigners method of useSessionSign…" at bounding box center [293, 110] width 253 height 20
click at [371, 111] on span "Once a user logs in, you can use the addSessionSigners method of useSessionSign…" at bounding box center [293, 110] width 253 height 20
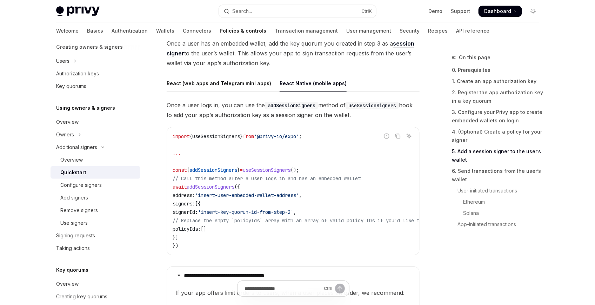
click at [374, 104] on code "useSessionSigners" at bounding box center [372, 106] width 53 height 8
click at [374, 113] on span "Once a user logs in, you can use the addSessionSigners method of useSessionSign…" at bounding box center [293, 110] width 253 height 20
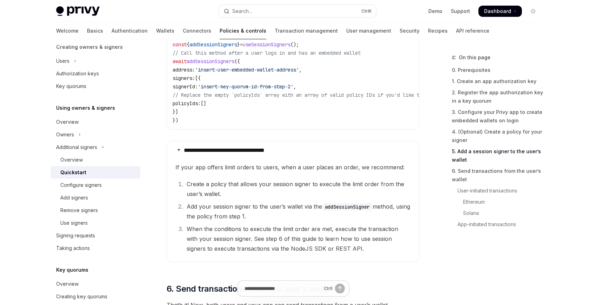
scroll to position [1287, 0]
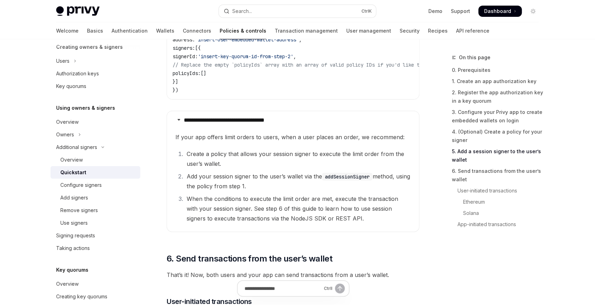
click at [322, 156] on li "Create a policy that allows your session signer to execute the limit order from…" at bounding box center [298, 159] width 226 height 20
drag, startPoint x: 322, startPoint y: 156, endPoint x: 375, endPoint y: 157, distance: 52.7
click at [375, 157] on li "Create a policy that allows your session signer to execute the limit order from…" at bounding box center [298, 159] width 226 height 20
copy li "execute the limit order"
click at [207, 165] on li "Create a policy that allows your session signer to execute the limit order from…" at bounding box center [298, 159] width 226 height 20
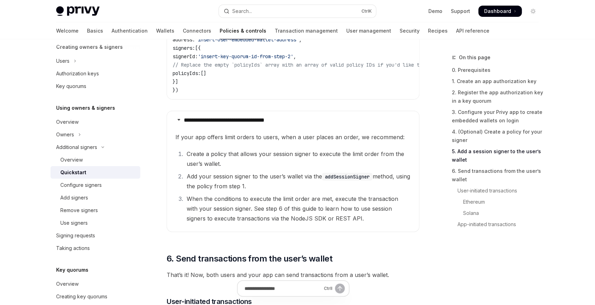
click at [215, 179] on li "Add your session signer to the user’s wallet via the addSessionSigner method, u…" at bounding box center [298, 182] width 226 height 20
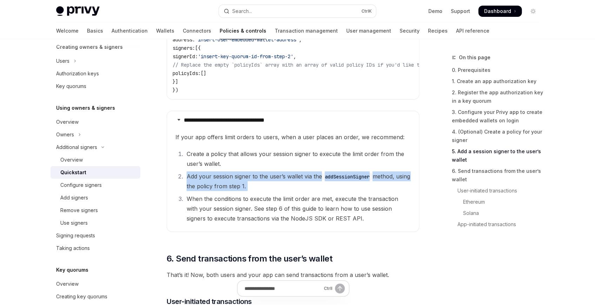
drag, startPoint x: 215, startPoint y: 179, endPoint x: 281, endPoint y: 178, distance: 66.0
click at [281, 178] on li "Add your session signer to the user’s wallet via the addSessionSigner method, u…" at bounding box center [298, 182] width 226 height 20
click at [211, 177] on li "Add your session signer to the user’s wallet via the addSessionSigner method, u…" at bounding box center [298, 182] width 226 height 20
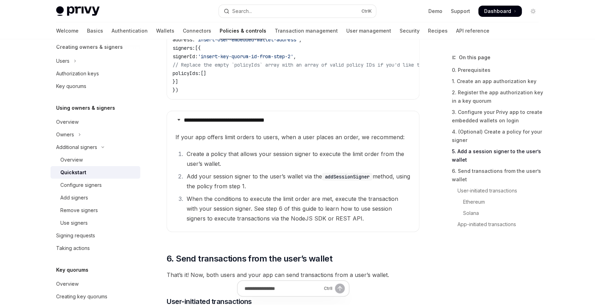
click at [226, 179] on li "Add your session signer to the user’s wallet via the addSessionSigner method, u…" at bounding box center [298, 182] width 226 height 20
drag, startPoint x: 226, startPoint y: 179, endPoint x: 327, endPoint y: 179, distance: 100.7
click at [320, 179] on li "Add your session signer to the user’s wallet via the addSessionSigner method, u…" at bounding box center [298, 182] width 226 height 20
click at [358, 177] on code "addSessionSigner" at bounding box center [347, 177] width 51 height 8
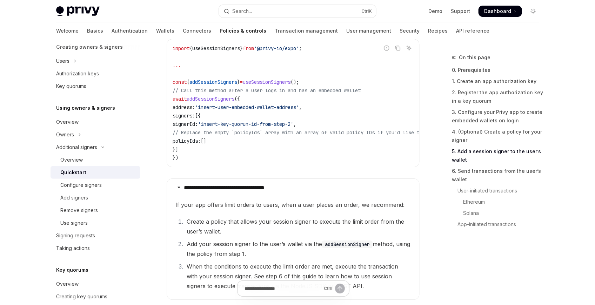
scroll to position [1209, 0]
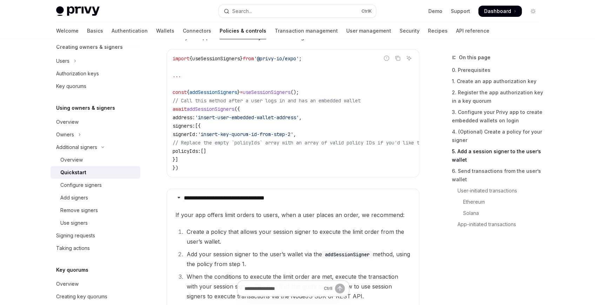
click at [225, 115] on span "'insert-user-embedded-wallet-address'" at bounding box center [247, 117] width 104 height 6
drag, startPoint x: 225, startPoint y: 115, endPoint x: 316, endPoint y: 119, distance: 90.6
click at [299, 119] on span "'insert-user-embedded-wallet-address'" at bounding box center [247, 117] width 104 height 6
click at [237, 132] on span "'insert-key-quorum-id-from-step-2'" at bounding box center [245, 134] width 95 height 6
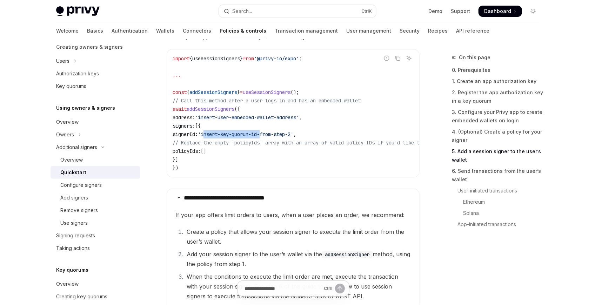
drag, startPoint x: 237, startPoint y: 132, endPoint x: 283, endPoint y: 131, distance: 45.7
click at [285, 130] on code "import { useSessionSigners } from '@privy-io/expo' ; ... const { addSessionSign…" at bounding box center [435, 113] width 525 height 118
click at [237, 144] on span "// Replace the empty `policyIds` array with an array of valid policy IDs if you…" at bounding box center [427, 143] width 508 height 6
drag, startPoint x: 237, startPoint y: 144, endPoint x: 313, endPoint y: 139, distance: 76.0
click at [313, 140] on span "// Replace the empty `policyIds` array with an array of valid policy IDs if you…" at bounding box center [427, 143] width 508 height 6
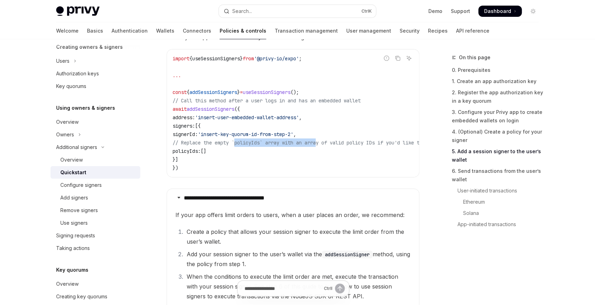
click at [313, 140] on span "// Replace the empty `policyIds` array with an array of valid policy IDs if you…" at bounding box center [427, 143] width 508 height 6
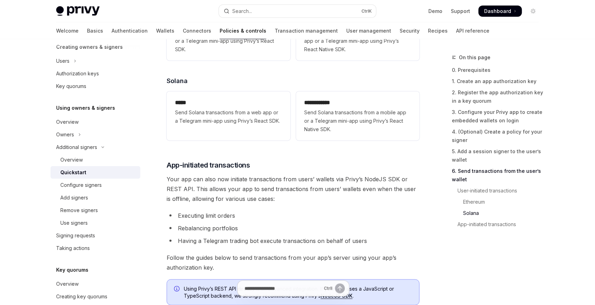
scroll to position [1716, 0]
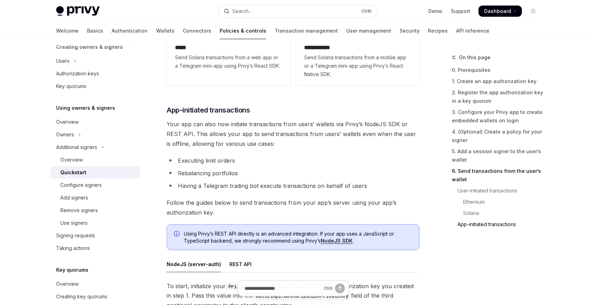
click at [187, 135] on span "Your app can also now initiate transactions from users’ wallets via Privy’s Nod…" at bounding box center [293, 133] width 253 height 29
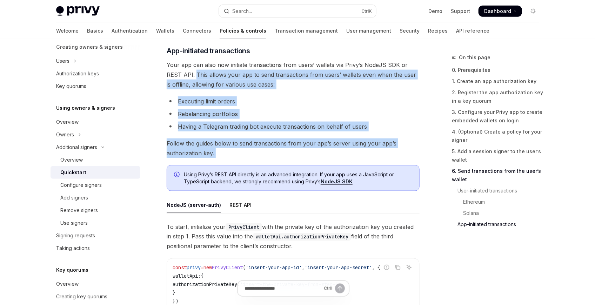
scroll to position [1794, 0]
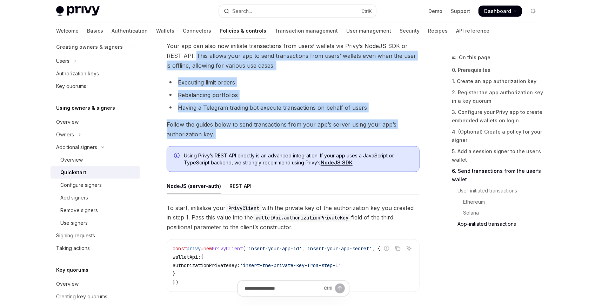
drag, startPoint x: 188, startPoint y: 135, endPoint x: 239, endPoint y: 140, distance: 51.1
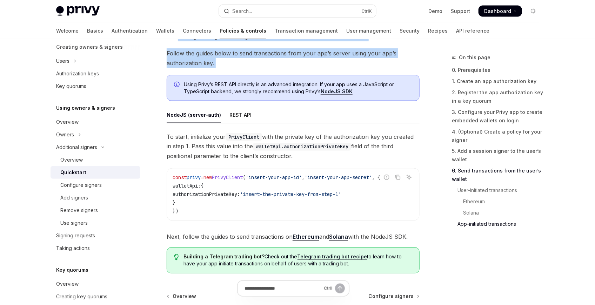
scroll to position [1872, 0]
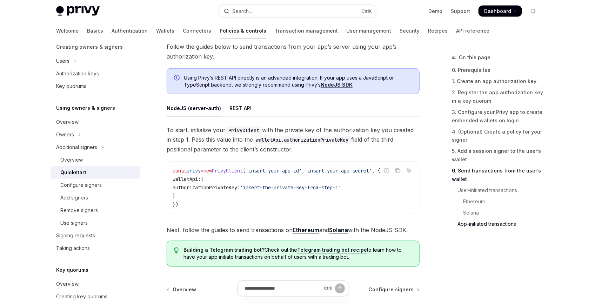
drag, startPoint x: 231, startPoint y: 174, endPoint x: 237, endPoint y: 172, distance: 6.2
click at [231, 174] on span "PrivyClient" at bounding box center [227, 171] width 31 height 6
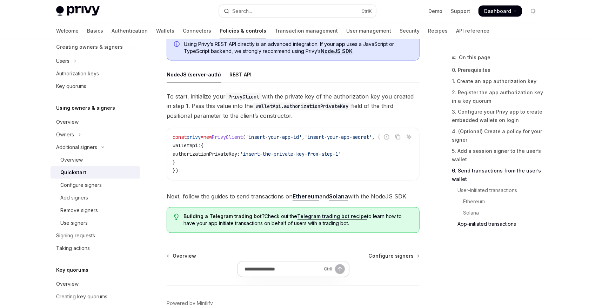
scroll to position [1873, 0]
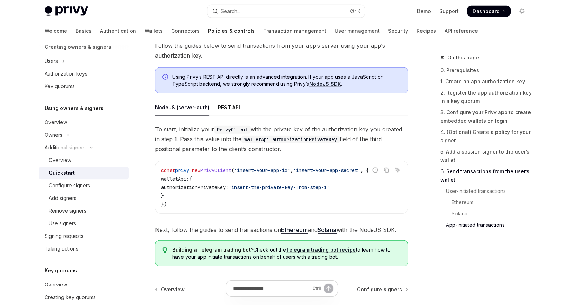
type textarea "*"
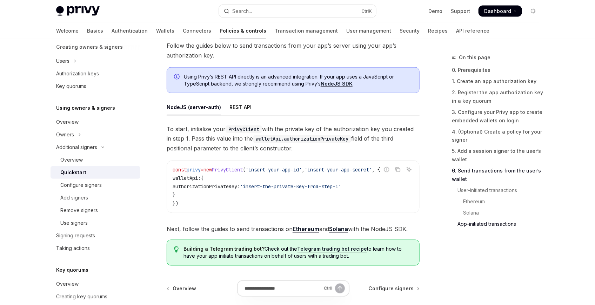
click at [268, 139] on code "walletApi.authorizationPrivateKey" at bounding box center [302, 139] width 98 height 8
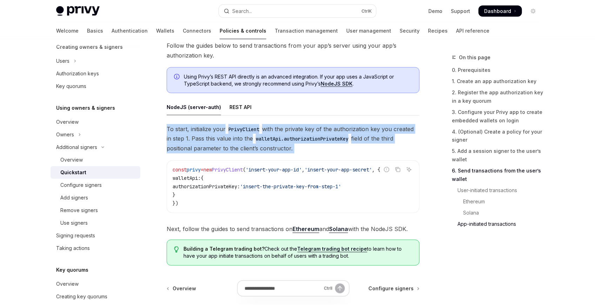
click at [268, 139] on code "walletApi.authorizationPrivateKey" at bounding box center [302, 139] width 98 height 8
click at [296, 147] on span "To start, initialize your PrivyClient with the private key of the authorization…" at bounding box center [293, 138] width 253 height 29
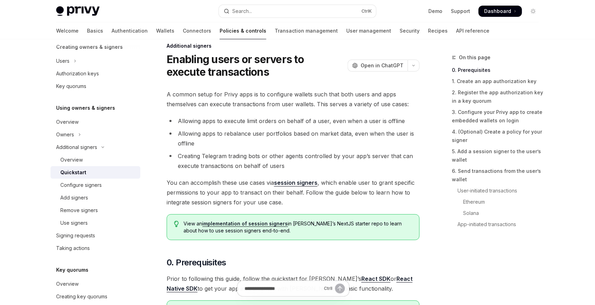
scroll to position [0, 0]
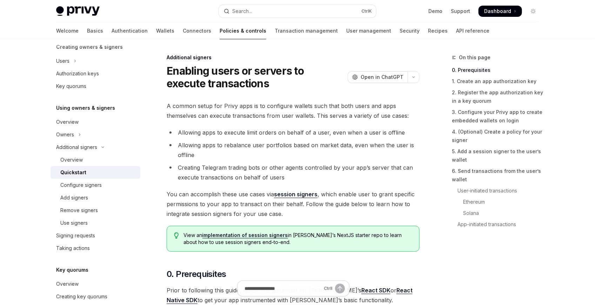
click at [417, 82] on button "button" at bounding box center [414, 77] width 12 height 12
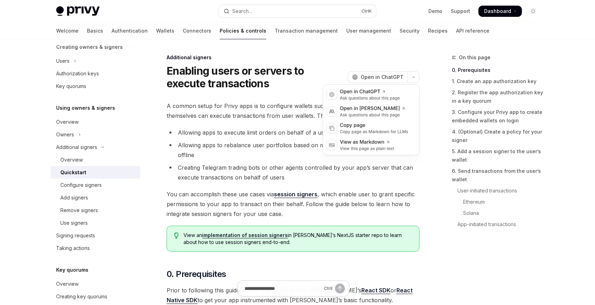
click at [266, 87] on h1 "Enabling users or servers to execute transactions" at bounding box center [256, 77] width 178 height 25
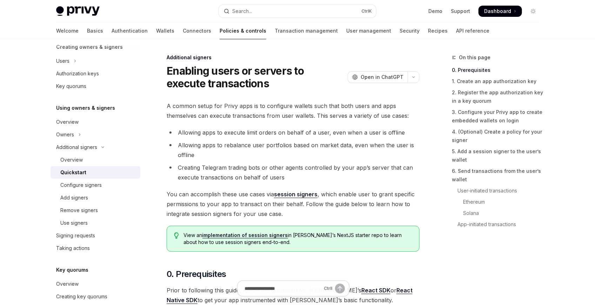
click at [265, 116] on span "A common setup for Privy apps is to configure wallets such that both users and …" at bounding box center [293, 111] width 253 height 20
click at [270, 11] on button "Search... Ctrl K" at bounding box center [297, 11] width 157 height 13
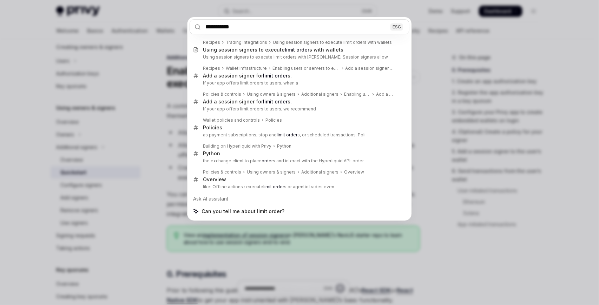
type input "**********"
click at [128, 51] on div "**********" at bounding box center [299, 152] width 599 height 305
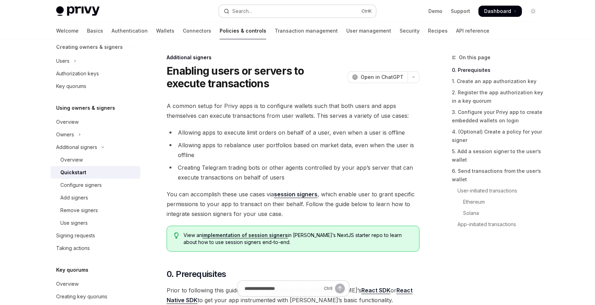
click at [290, 9] on button "Search... Ctrl K" at bounding box center [297, 11] width 157 height 13
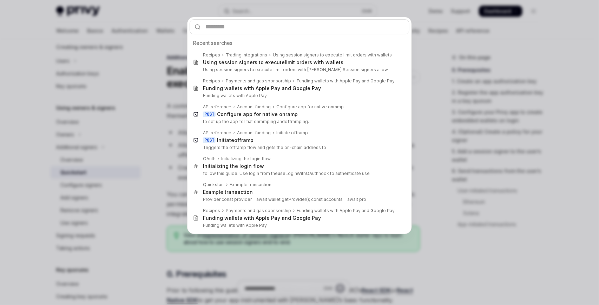
click at [167, 89] on div "Recent searches Recipes Trading integrations Using session signers to execute l…" at bounding box center [299, 152] width 599 height 305
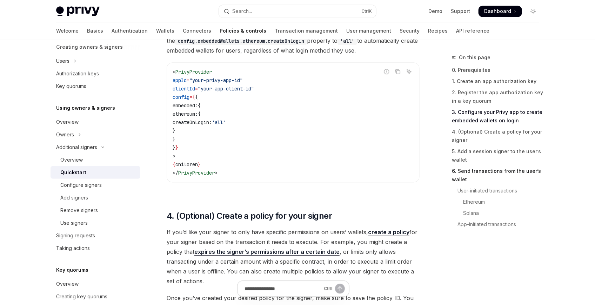
click at [484, 168] on link "6. Send transactions from the user’s wallet" at bounding box center [498, 176] width 93 height 20
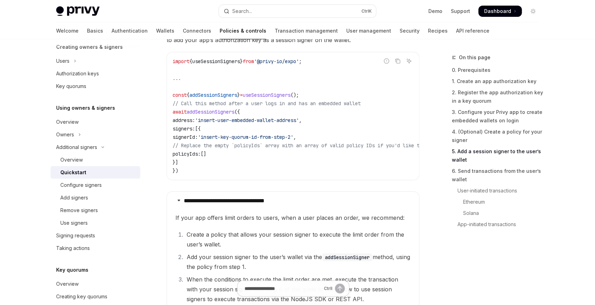
scroll to position [1167, 0]
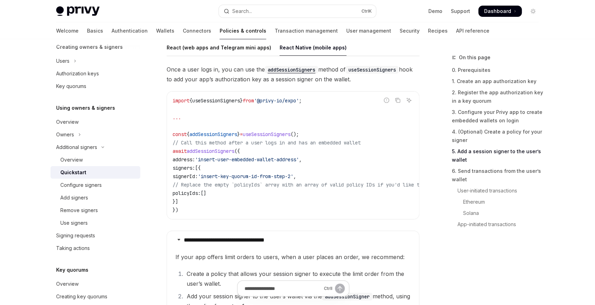
drag, startPoint x: 278, startPoint y: 168, endPoint x: 284, endPoint y: 18, distance: 150.0
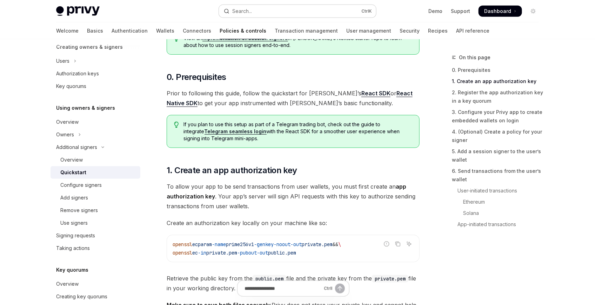
scroll to position [0, 0]
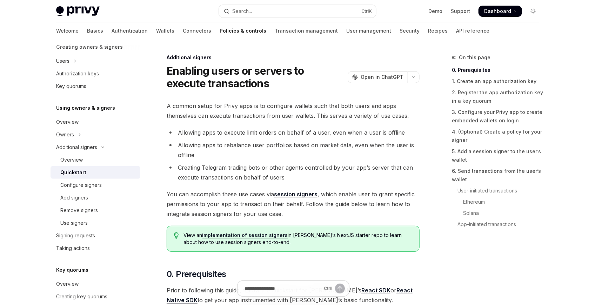
drag, startPoint x: 238, startPoint y: 55, endPoint x: 244, endPoint y: 202, distance: 146.5
click at [295, 141] on li "Allowing apps to rebalance user portfolios based on market data, even when the …" at bounding box center [293, 150] width 253 height 20
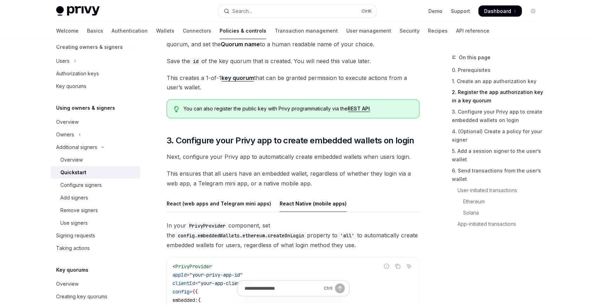
drag, startPoint x: 410, startPoint y: 77, endPoint x: 427, endPoint y: 187, distance: 110.8
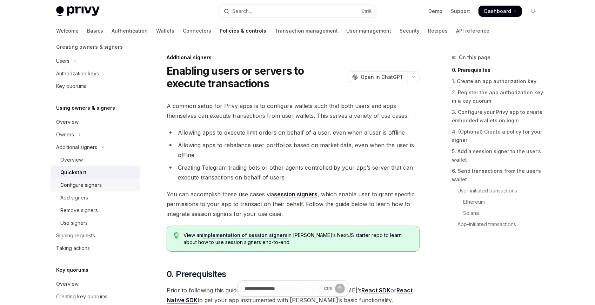
click at [83, 188] on div "Configure signers" at bounding box center [80, 185] width 41 height 8
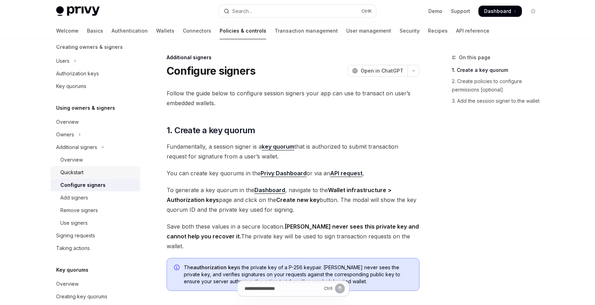
click at [86, 171] on div "Quickstart" at bounding box center [98, 172] width 76 height 8
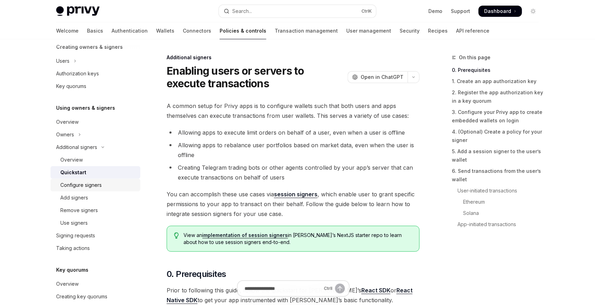
click at [102, 184] on div "Configure signers" at bounding box center [98, 185] width 76 height 8
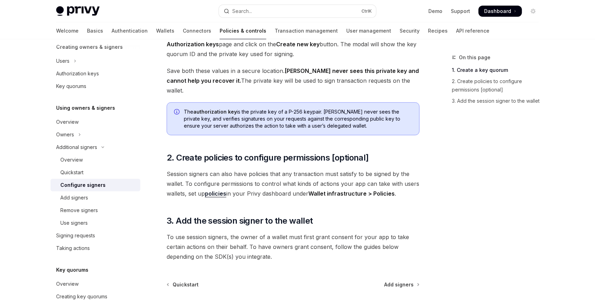
drag, startPoint x: 249, startPoint y: 126, endPoint x: 254, endPoint y: 125, distance: 5.7
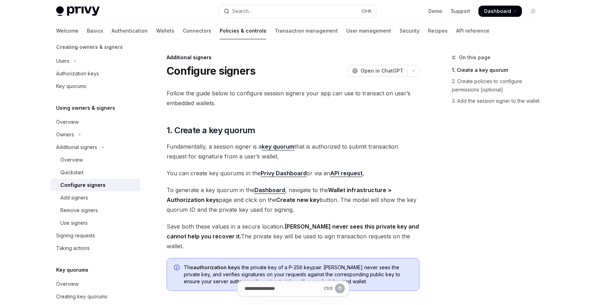
drag, startPoint x: 257, startPoint y: 124, endPoint x: 253, endPoint y: 123, distance: 4.2
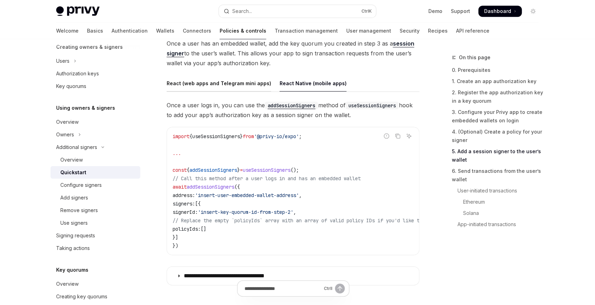
drag, startPoint x: 253, startPoint y: 108, endPoint x: 254, endPoint y: 91, distance: 17.9
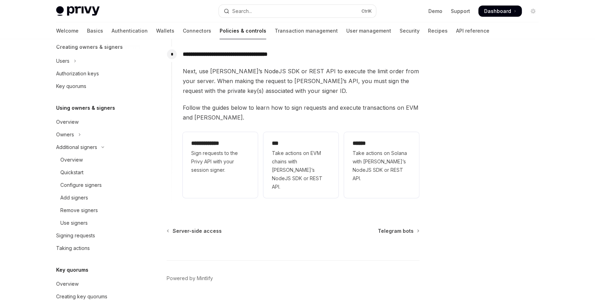
scroll to position [32, 0]
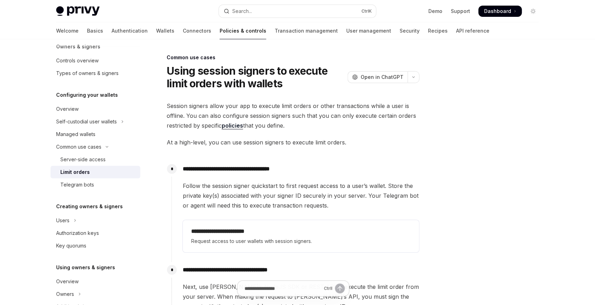
click at [206, 71] on h1 "Using session signers to execute limit orders with wallets" at bounding box center [256, 77] width 178 height 25
drag, startPoint x: 206, startPoint y: 71, endPoint x: 270, endPoint y: 68, distance: 63.6
click at [270, 68] on h1 "Using session signers to execute limit orders with wallets" at bounding box center [256, 77] width 178 height 25
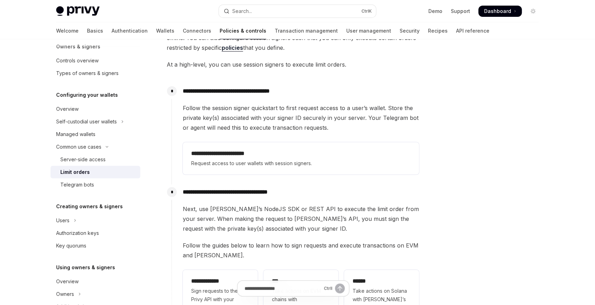
click at [240, 106] on span "Follow the session signer quickstart to first request access to a user’s wallet…" at bounding box center [301, 117] width 237 height 29
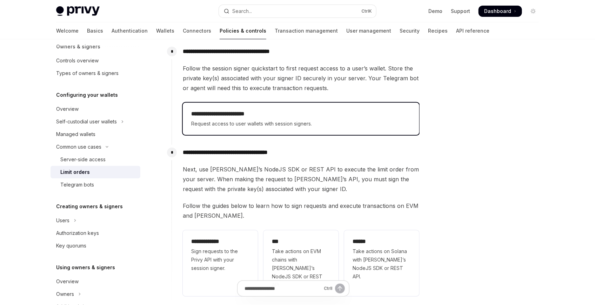
scroll to position [156, 0]
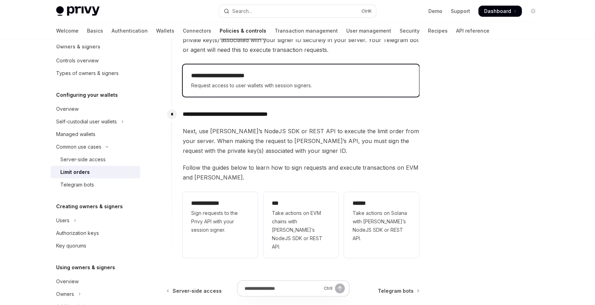
click at [222, 87] on span "Request access to user wallets with session signers." at bounding box center [301, 85] width 220 height 8
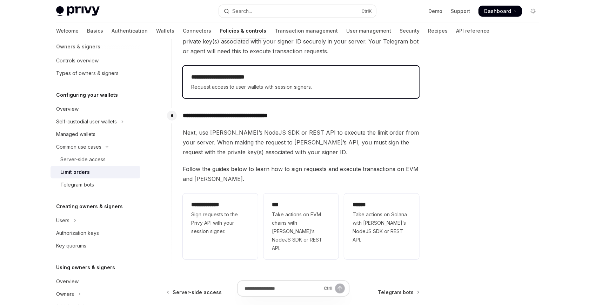
scroll to position [156, 0]
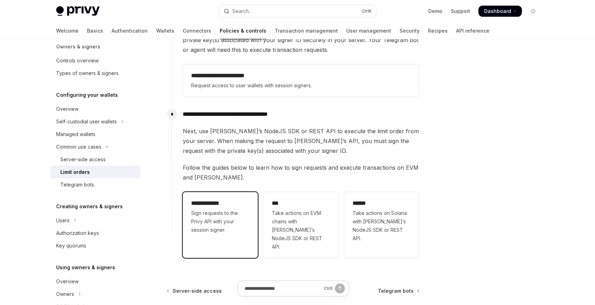
click at [224, 208] on div "**********" at bounding box center [220, 216] width 58 height 35
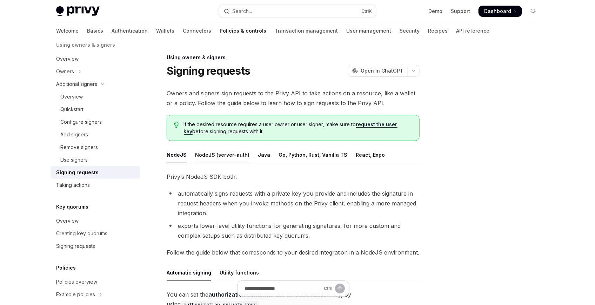
click at [208, 151] on div "NodeJS (server-auth)" at bounding box center [222, 155] width 54 height 16
drag, startPoint x: 274, startPoint y: 132, endPoint x: 262, endPoint y: 130, distance: 12.1
type textarea "*"
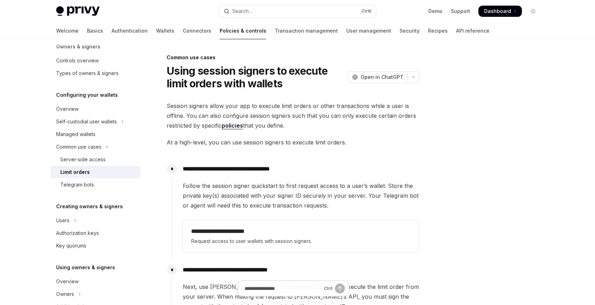
click at [392, 127] on span "Session signers allow your app to execute limit orders or other transactions wh…" at bounding box center [293, 115] width 253 height 29
click at [357, 122] on span "Session signers allow your app to execute limit orders or other transactions wh…" at bounding box center [293, 115] width 253 height 29
click at [353, 111] on span "Session signers allow your app to execute limit orders or other transactions wh…" at bounding box center [293, 115] width 253 height 29
click at [179, 104] on span "Session signers allow your app to execute limit orders or other transactions wh…" at bounding box center [293, 115] width 253 height 29
drag, startPoint x: 179, startPoint y: 104, endPoint x: 349, endPoint y: 131, distance: 172.0
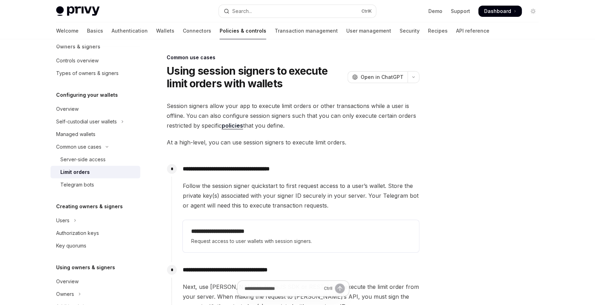
click at [348, 131] on div "**********" at bounding box center [293, 262] width 253 height 323
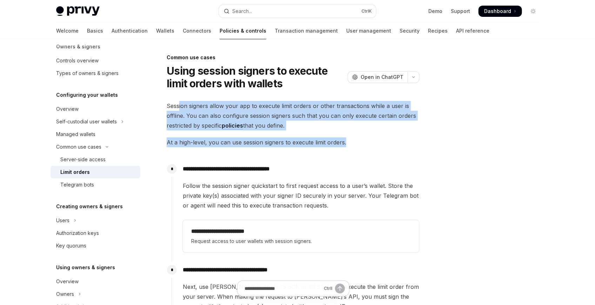
click at [349, 131] on div "**********" at bounding box center [293, 262] width 253 height 323
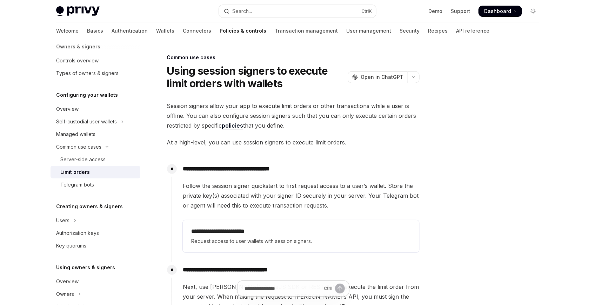
click at [294, 121] on span "Session signers allow your app to execute limit orders or other transactions wh…" at bounding box center [293, 115] width 253 height 29
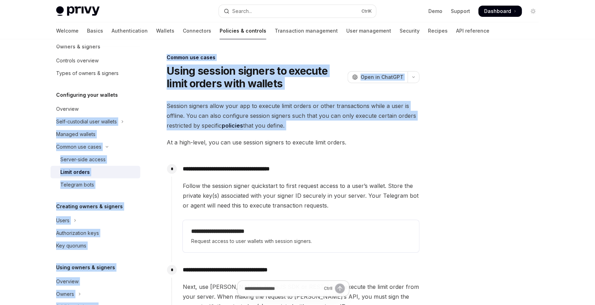
drag, startPoint x: 294, startPoint y: 121, endPoint x: 139, endPoint y: 103, distance: 156.3
click at [139, 103] on div "Overview Owners & signers Controls overview Types of owners & signers Configuri…" at bounding box center [297, 288] width 517 height 498
click at [243, 112] on span "Session signers allow your app to execute limit orders or other transactions wh…" at bounding box center [293, 115] width 253 height 29
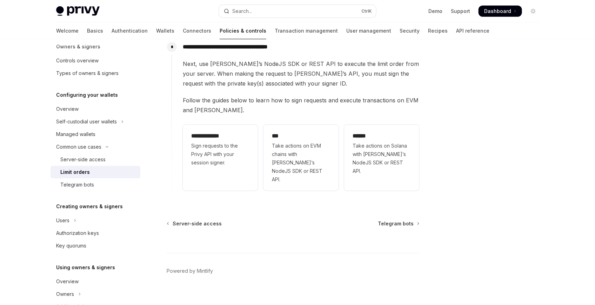
drag, startPoint x: 513, startPoint y: 176, endPoint x: 463, endPoint y: 83, distance: 105.8
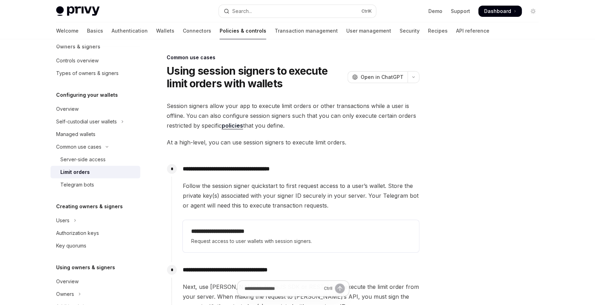
click at [539, 15] on div "Privy Docs home page Search... Ctrl K Demo Support Dashboard Dashboard Search..." at bounding box center [297, 11] width 517 height 22
click at [531, 15] on button "Toggle dark mode" at bounding box center [533, 11] width 11 height 11
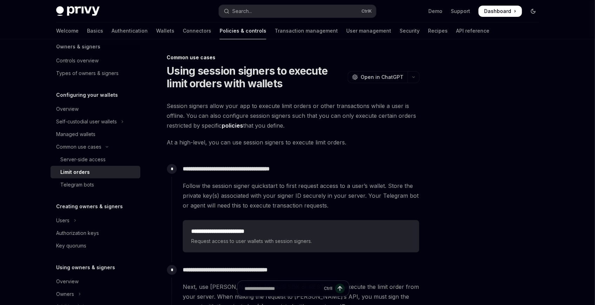
click at [532, 15] on button "Toggle dark mode" at bounding box center [533, 11] width 11 height 11
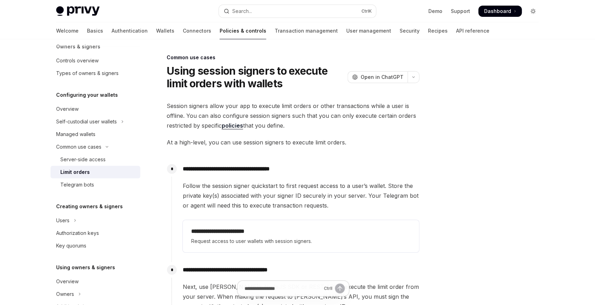
click at [537, 9] on button "Toggle dark mode" at bounding box center [533, 11] width 11 height 11
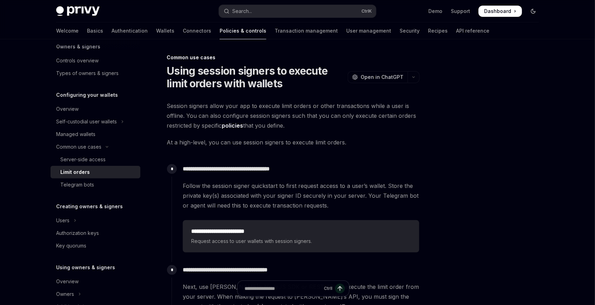
click at [536, 10] on icon "Toggle dark mode" at bounding box center [534, 11] width 6 height 6
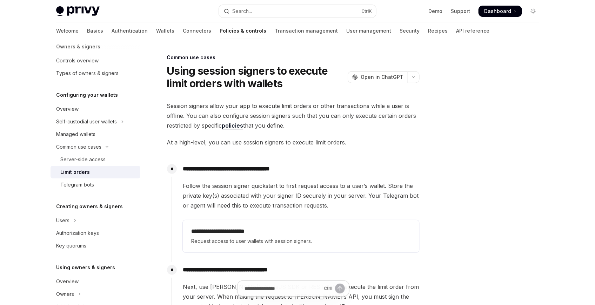
click at [333, 107] on span "Session signers allow your app to execute limit orders or other transactions wh…" at bounding box center [293, 115] width 253 height 29
drag, startPoint x: 333, startPoint y: 107, endPoint x: 330, endPoint y: 108, distance: 3.5
click at [330, 108] on span "Session signers allow your app to execute limit orders or other transactions wh…" at bounding box center [293, 115] width 253 height 29
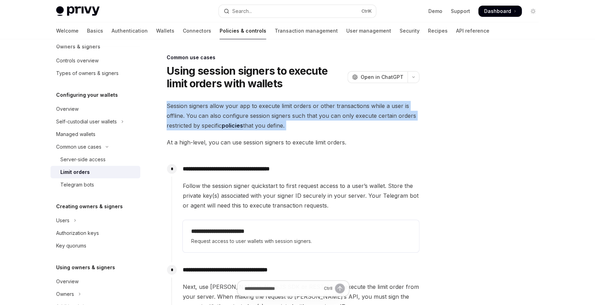
click at [330, 108] on span "Session signers allow your app to execute limit orders or other transactions wh…" at bounding box center [293, 115] width 253 height 29
click at [304, 129] on span "Session signers allow your app to execute limit orders or other transactions wh…" at bounding box center [293, 115] width 253 height 29
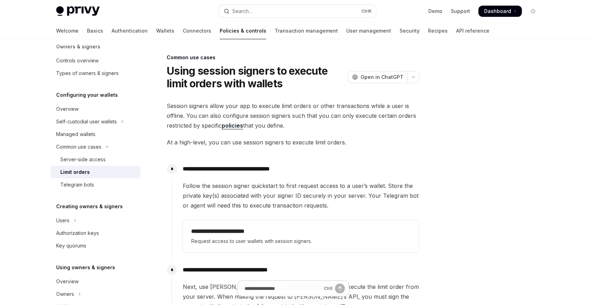
click at [259, 131] on div "**********" at bounding box center [293, 262] width 253 height 323
click at [534, 13] on icon "Toggle dark mode" at bounding box center [534, 13] width 0 height 0
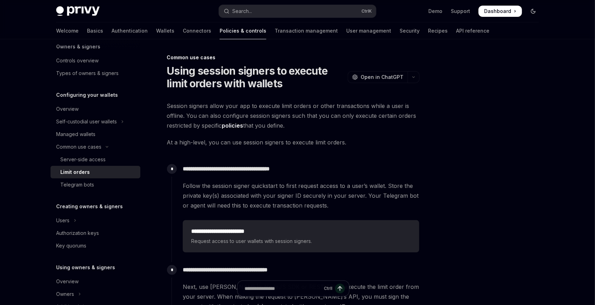
click at [533, 13] on icon "Toggle dark mode" at bounding box center [533, 11] width 4 height 4
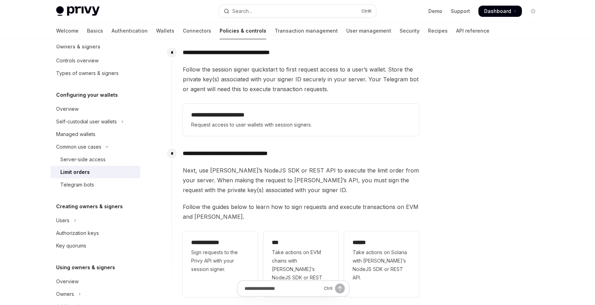
scroll to position [67, 0]
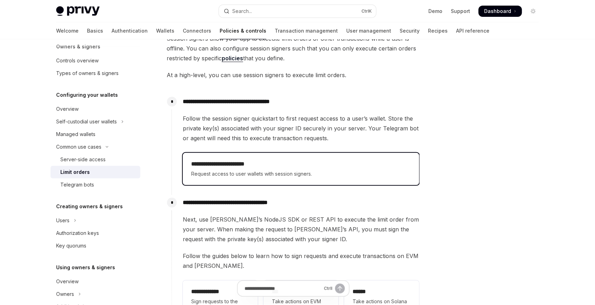
click at [241, 166] on h2 "**********" at bounding box center [301, 164] width 220 height 8
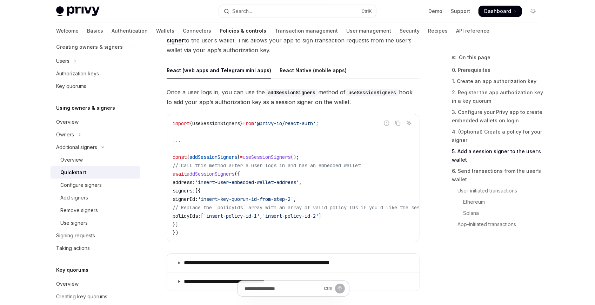
scroll to position [1131, 0]
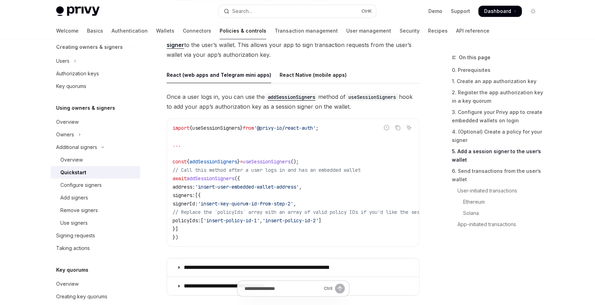
click at [215, 160] on span "addSessionSigners" at bounding box center [214, 162] width 48 height 6
drag, startPoint x: 270, startPoint y: 128, endPoint x: 312, endPoint y: 131, distance: 42.2
click at [316, 129] on span "'@privy-io/react-auth'" at bounding box center [285, 128] width 62 height 6
click at [289, 145] on code "import { useSessionSigners } from '@privy-io/react-auth' ; ... const { addSessi…" at bounding box center [546, 183] width 747 height 118
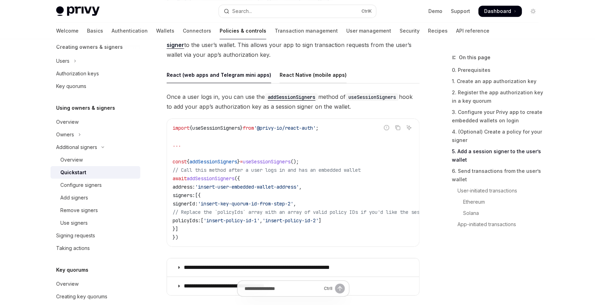
click at [306, 72] on div "React Native (mobile apps)" at bounding box center [313, 75] width 67 height 16
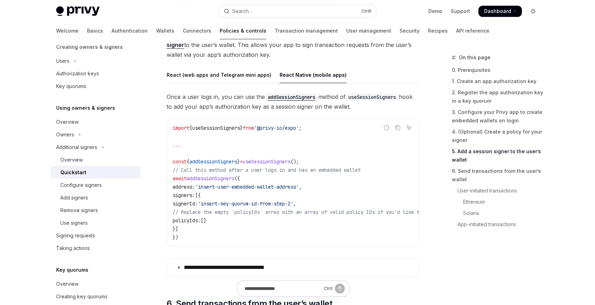
click at [533, 11] on icon "Toggle dark mode" at bounding box center [534, 11] width 6 height 6
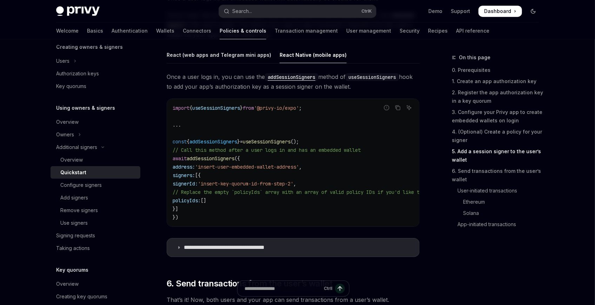
click at [533, 11] on icon "Toggle dark mode" at bounding box center [534, 11] width 6 height 6
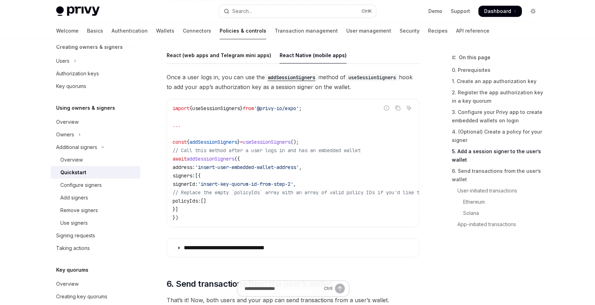
click at [533, 11] on icon "Toggle dark mode" at bounding box center [534, 11] width 6 height 6
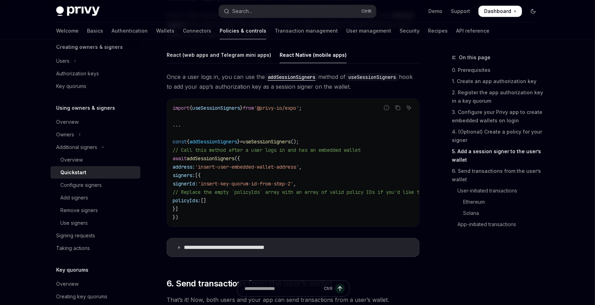
click at [533, 11] on icon "Toggle dark mode" at bounding box center [534, 11] width 6 height 6
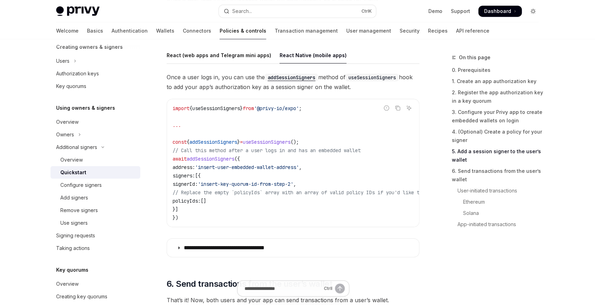
click at [533, 11] on icon "Toggle dark mode" at bounding box center [534, 11] width 6 height 6
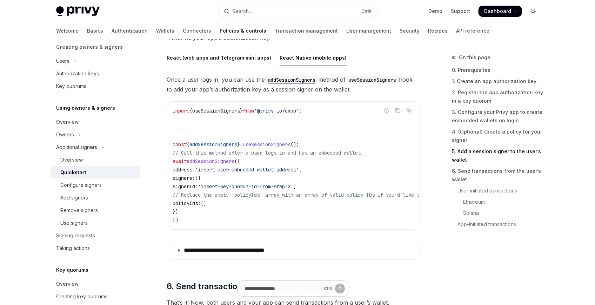
click at [0, 0] on icon "Toggle dark mode" at bounding box center [0, 0] width 0 height 0
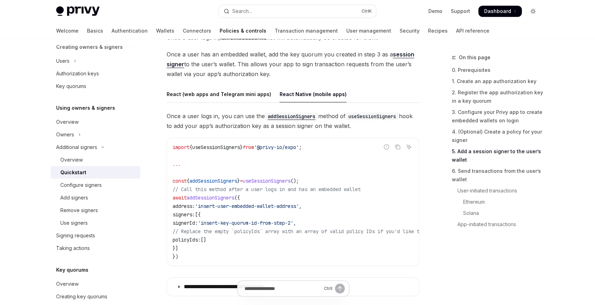
click at [532, 13] on icon "Toggle dark mode" at bounding box center [534, 11] width 6 height 6
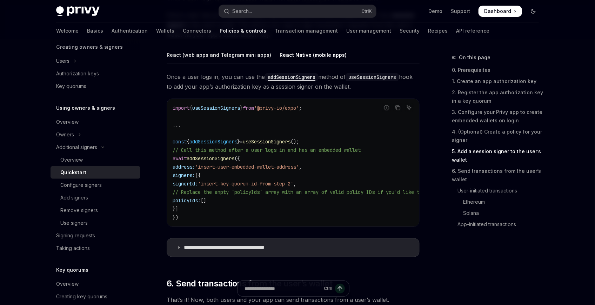
click at [532, 13] on icon "Toggle dark mode" at bounding box center [534, 11] width 6 height 6
type textarea "*"
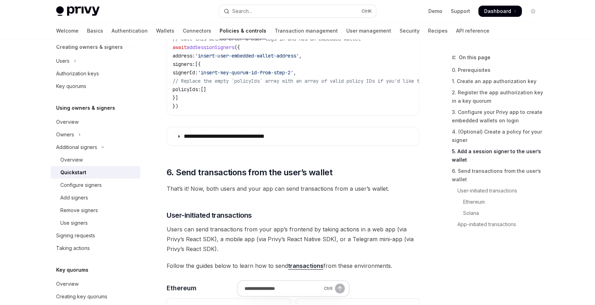
scroll to position [1268, 0]
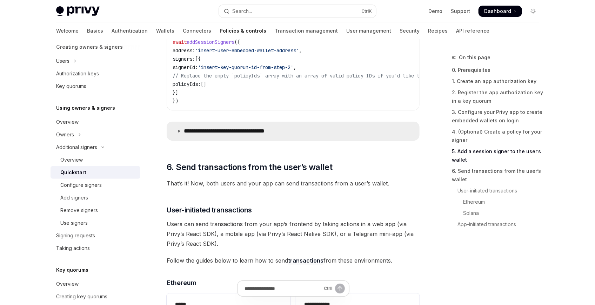
drag, startPoint x: 230, startPoint y: 130, endPoint x: 235, endPoint y: 132, distance: 4.9
click at [233, 131] on p "**********" at bounding box center [233, 131] width 98 height 7
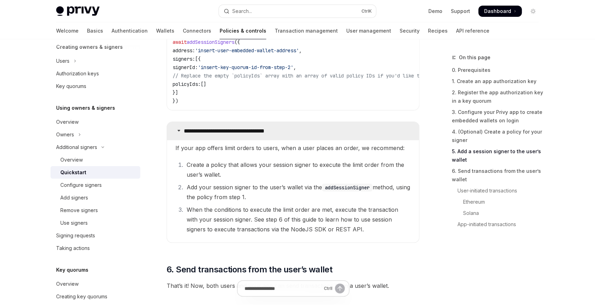
click at [231, 130] on p "**********" at bounding box center [233, 131] width 98 height 7
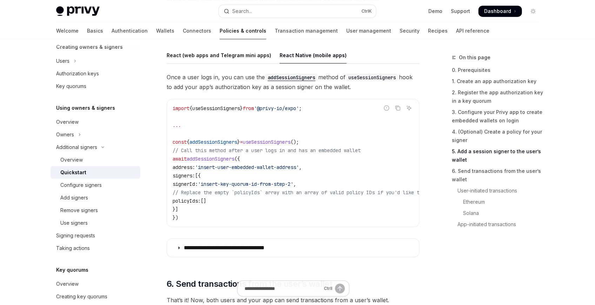
scroll to position [1268, 0]
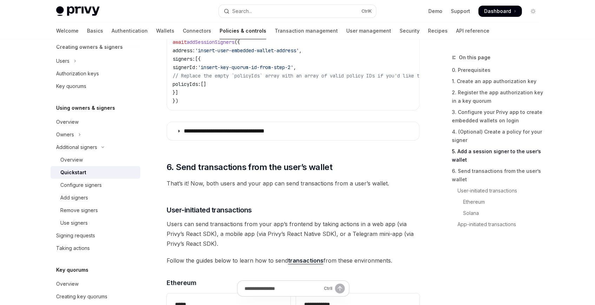
click at [227, 128] on summary "**********" at bounding box center [293, 131] width 252 height 18
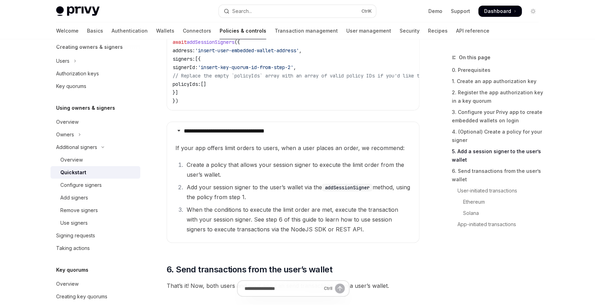
click at [199, 189] on li "Add your session signer to the user’s wallet via the addSessionSigner method, u…" at bounding box center [298, 193] width 226 height 20
drag, startPoint x: 199, startPoint y: 189, endPoint x: 300, endPoint y: 191, distance: 101.1
click at [300, 191] on li "Add your session signer to the user’s wallet via the addSessionSigner method, u…" at bounding box center [298, 193] width 226 height 20
click at [241, 192] on li "Add your session signer to the user’s wallet via the addSessionSigner method, u…" at bounding box center [298, 193] width 226 height 20
drag, startPoint x: 241, startPoint y: 192, endPoint x: 213, endPoint y: 192, distance: 28.1
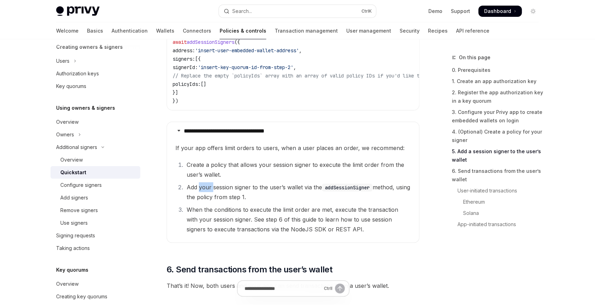
click at [213, 192] on li "Add your session signer to the user’s wallet via the addSessionSigner method, u…" at bounding box center [298, 193] width 226 height 20
click at [219, 192] on li "Add your session signer to the user’s wallet via the addSessionSigner method, u…" at bounding box center [298, 193] width 226 height 20
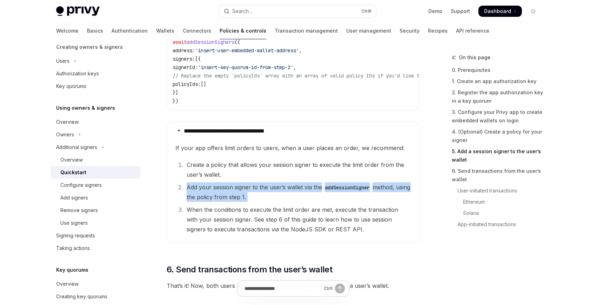
click at [219, 192] on li "Add your session signer to the user’s wallet via the addSessionSigner method, u…" at bounding box center [298, 193] width 226 height 20
click at [247, 192] on li "Add your session signer to the user’s wallet via the addSessionSigner method, u…" at bounding box center [298, 193] width 226 height 20
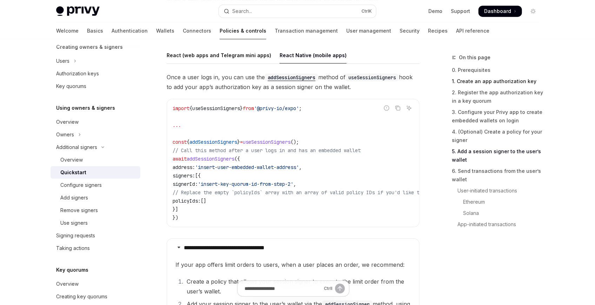
click at [476, 79] on link "1. Create an app authorization key" at bounding box center [498, 81] width 93 height 11
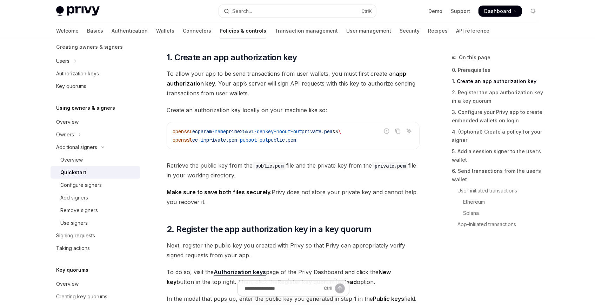
scroll to position [309, 0]
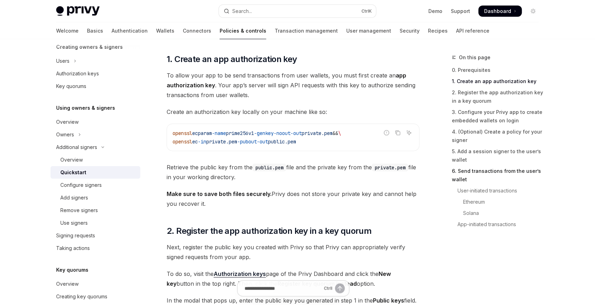
click at [473, 172] on link "6. Send transactions from the user’s wallet" at bounding box center [498, 176] width 93 height 20
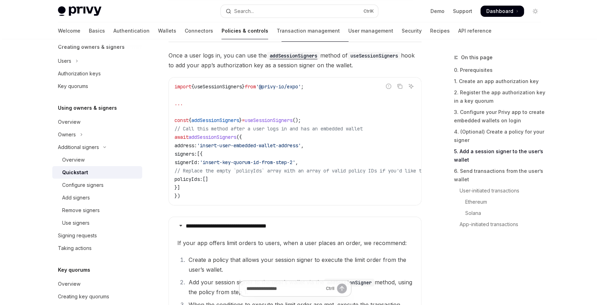
scroll to position [1204, 0]
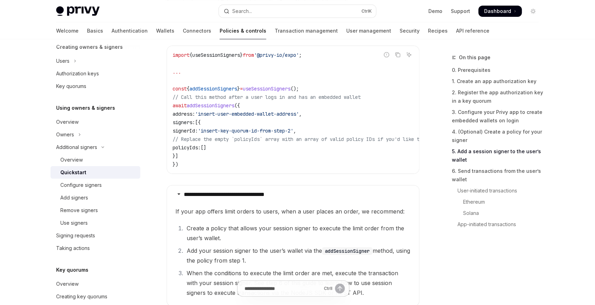
click at [253, 104] on code "import { useSessionSigners } from '@privy-io/expo' ; ... const { addSessionSign…" at bounding box center [435, 110] width 525 height 118
click at [238, 16] on button "Search... Ctrl K" at bounding box center [297, 11] width 157 height 13
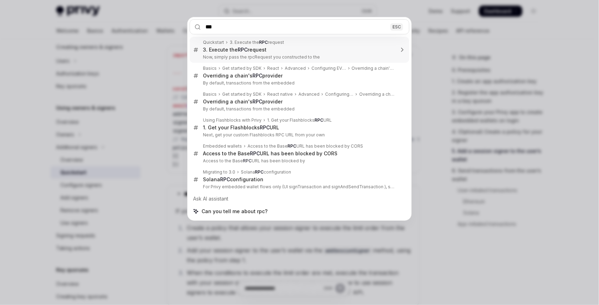
type input "***"
click at [149, 63] on div "*** ESC Quickstart 3. Execute the RPC request 3. Execute the RPC request Now, s…" at bounding box center [299, 152] width 599 height 305
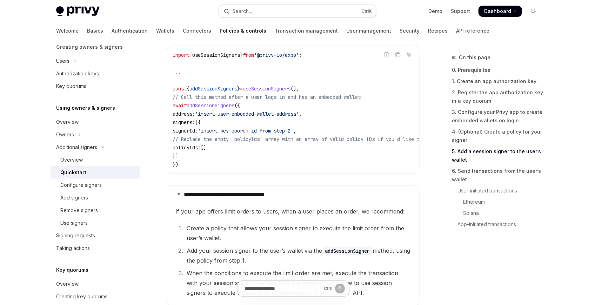
click at [276, 12] on button "Search... Ctrl K" at bounding box center [297, 11] width 157 height 13
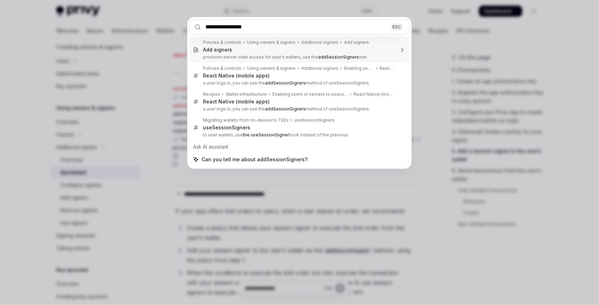
type input "**********"
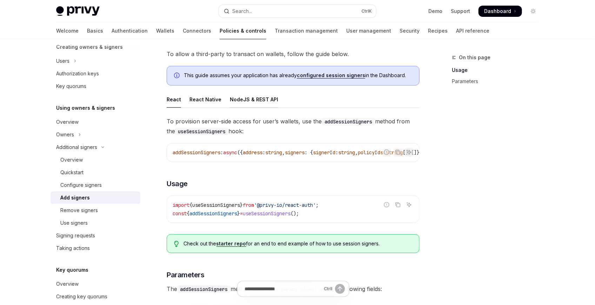
click at [236, 101] on div "NodeJS & REST API" at bounding box center [254, 99] width 48 height 16
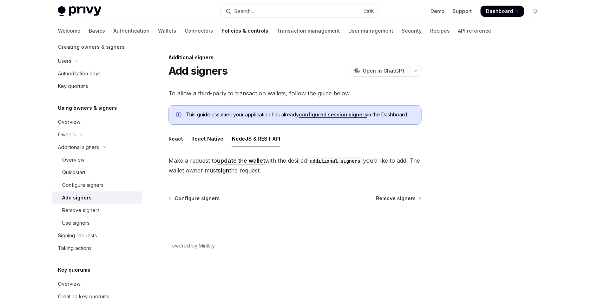
drag, startPoint x: 310, startPoint y: 172, endPoint x: 315, endPoint y: 172, distance: 4.6
type textarea "*"
drag, startPoint x: 315, startPoint y: 172, endPoint x: 307, endPoint y: 169, distance: 8.4
click at [310, 152] on div "React React Native NodeJS & REST API Make a request to update the wallet with t…" at bounding box center [294, 153] width 253 height 45
drag, startPoint x: 310, startPoint y: 152, endPoint x: 312, endPoint y: 157, distance: 4.4
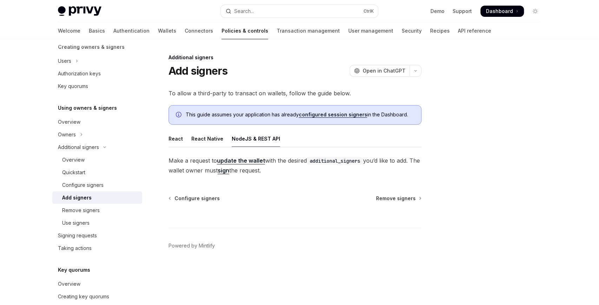
drag, startPoint x: 319, startPoint y: 186, endPoint x: 320, endPoint y: 178, distance: 8.1
drag, startPoint x: 306, startPoint y: 154, endPoint x: 267, endPoint y: 148, distance: 39.4
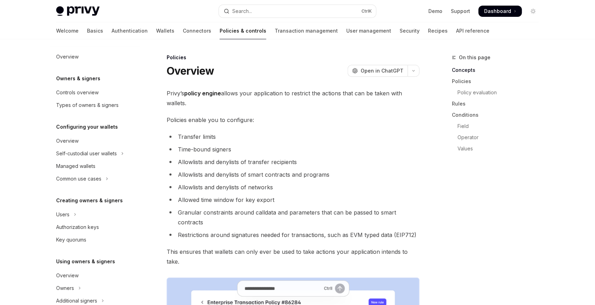
scroll to position [188, 0]
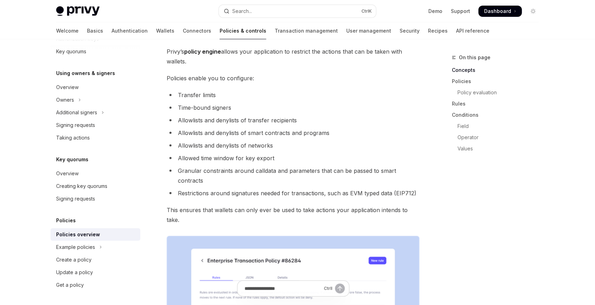
type textarea "*"
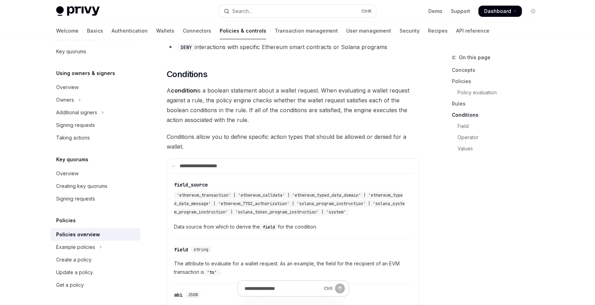
scroll to position [1482, 0]
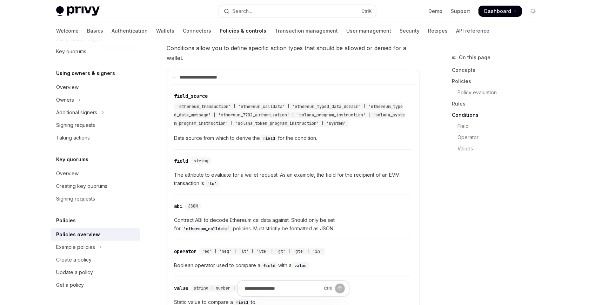
click at [505, 11] on span "Dashboard" at bounding box center [497, 11] width 27 height 7
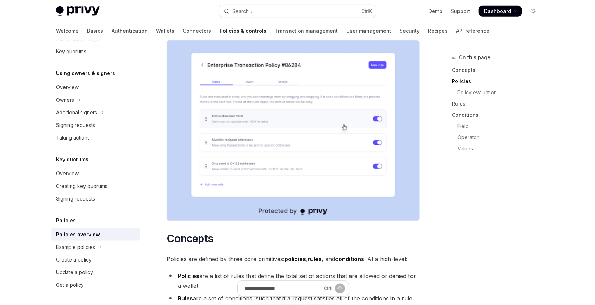
scroll to position [0, 0]
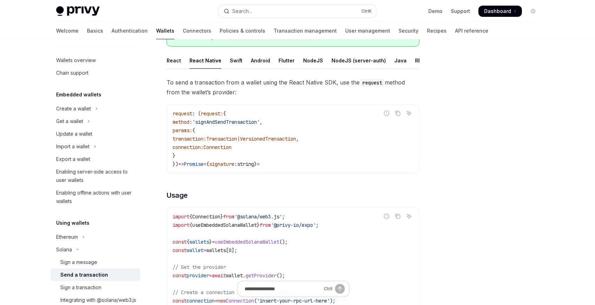
scroll to position [74, 0]
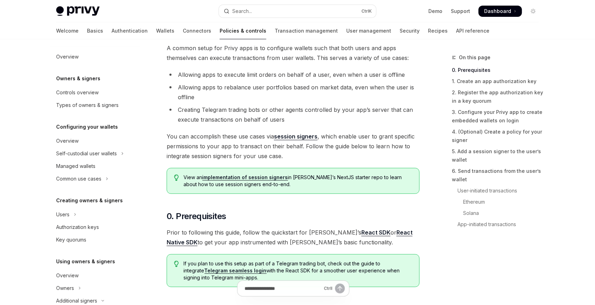
scroll to position [154, 0]
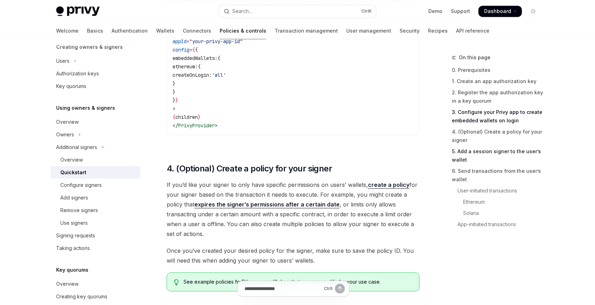
click at [471, 155] on link "5. Add a session signer to the user’s wallet" at bounding box center [498, 156] width 93 height 20
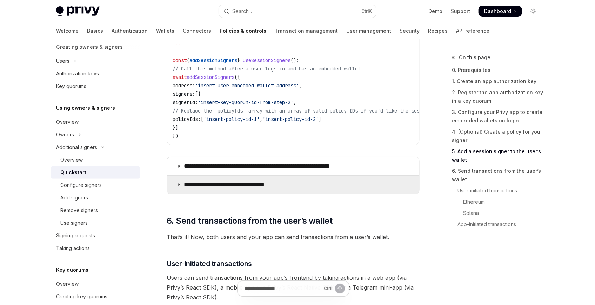
scroll to position [1268, 0]
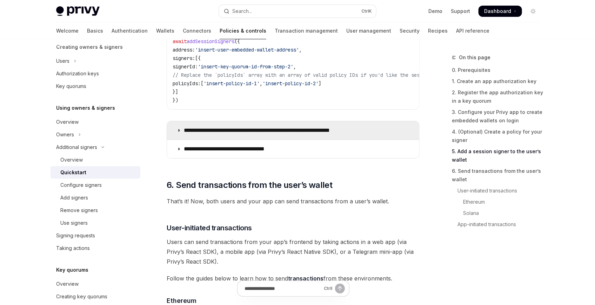
drag, startPoint x: 254, startPoint y: 156, endPoint x: 261, endPoint y: 133, distance: 23.8
click at [254, 155] on summary "**********" at bounding box center [293, 149] width 252 height 18
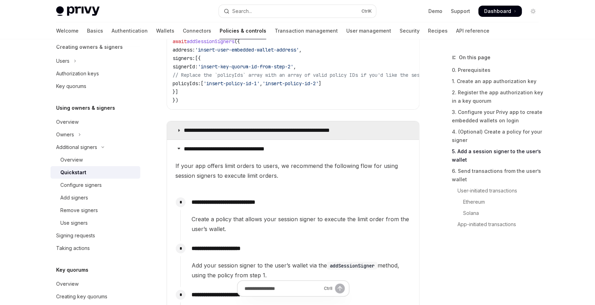
click at [256, 133] on p "**********" at bounding box center [275, 130] width 182 height 7
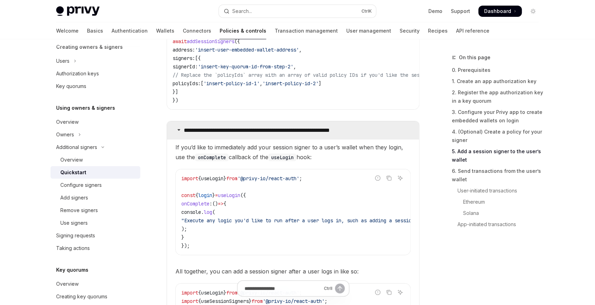
click at [253, 136] on summary "**********" at bounding box center [293, 130] width 252 height 18
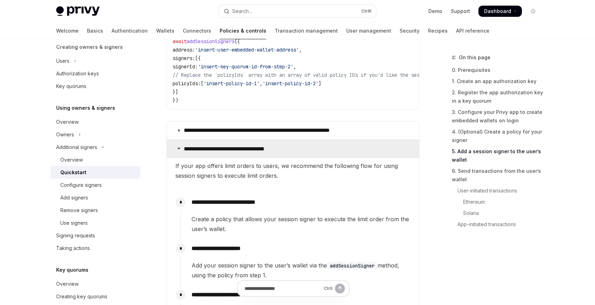
click at [255, 149] on p "**********" at bounding box center [233, 149] width 98 height 7
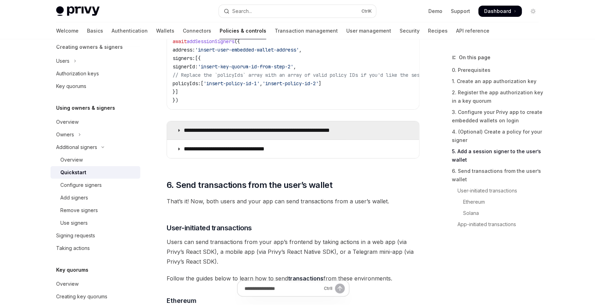
click at [260, 133] on p "**********" at bounding box center [275, 130] width 182 height 7
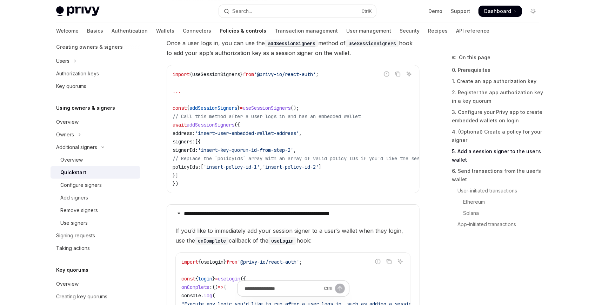
scroll to position [1151, 0]
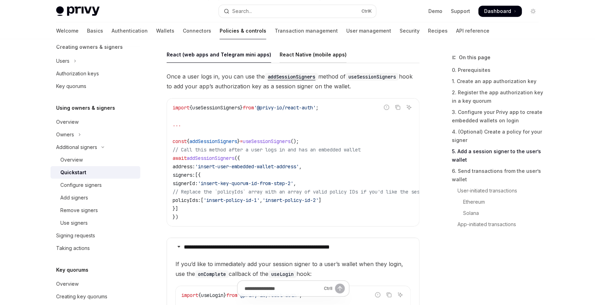
click at [298, 54] on div "React Native (mobile apps)" at bounding box center [313, 54] width 67 height 16
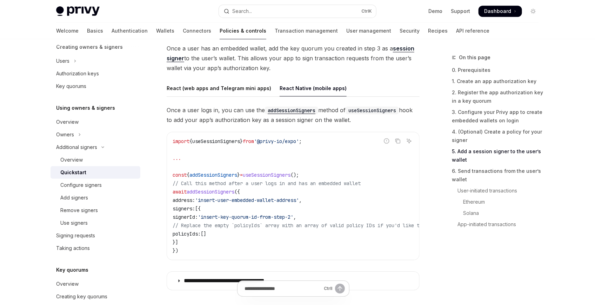
scroll to position [1112, 0]
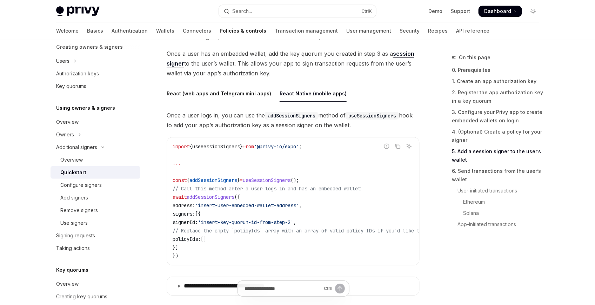
click at [299, 113] on code "addSessionSigners" at bounding box center [291, 116] width 53 height 8
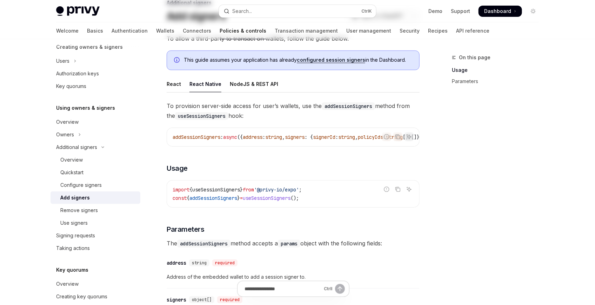
scroll to position [6, 0]
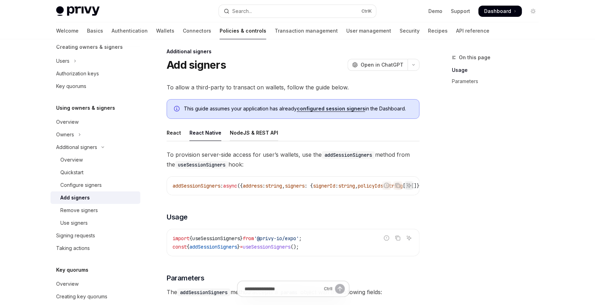
drag, startPoint x: 259, startPoint y: 111, endPoint x: 249, endPoint y: 132, distance: 23.1
click at [258, 113] on div "This guide assumes your application has already configured session signers in t…" at bounding box center [293, 109] width 253 height 20
click at [249, 132] on div "NodeJS & REST API" at bounding box center [254, 133] width 48 height 16
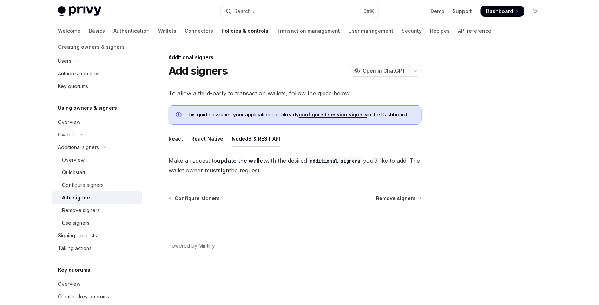
click at [325, 163] on code "additional_signers" at bounding box center [335, 161] width 56 height 8
click at [334, 173] on span "Make a request to update the wallet with the desired additional_signers you’d l…" at bounding box center [294, 166] width 253 height 20
click at [229, 169] on link "sign" at bounding box center [224, 170] width 12 height 7
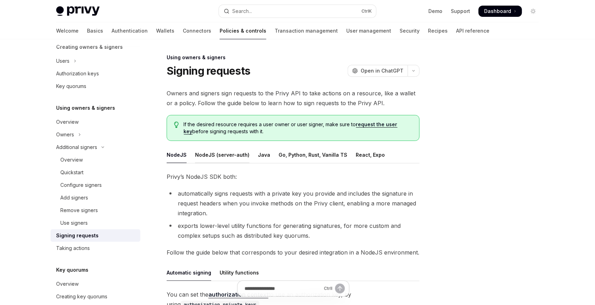
click at [239, 159] on div "NodeJS (server-auth)" at bounding box center [222, 155] width 54 height 16
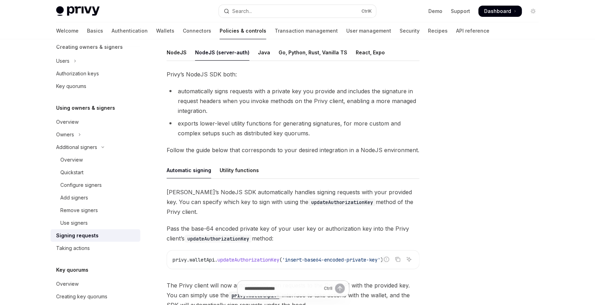
scroll to position [156, 0]
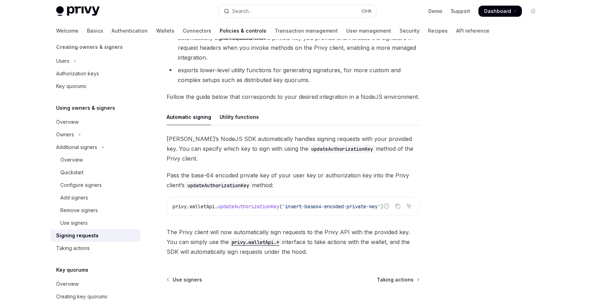
drag, startPoint x: 239, startPoint y: 155, endPoint x: 233, endPoint y: 158, distance: 6.6
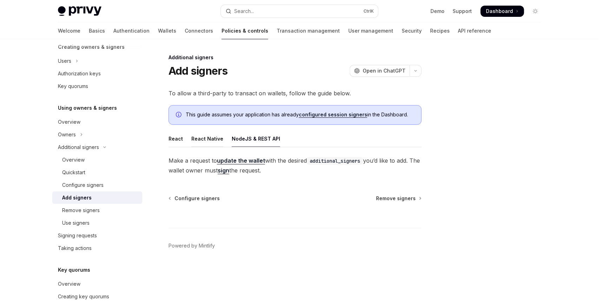
click at [219, 131] on div "React Native" at bounding box center [207, 139] width 32 height 16
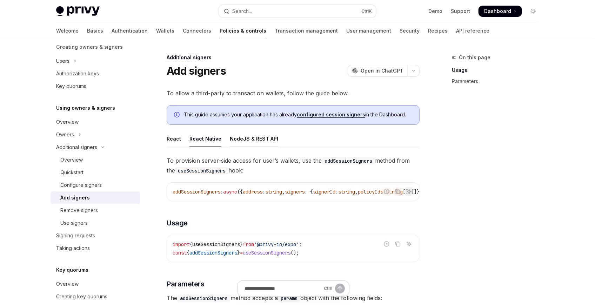
click at [247, 142] on div "NodeJS & REST API" at bounding box center [254, 139] width 48 height 16
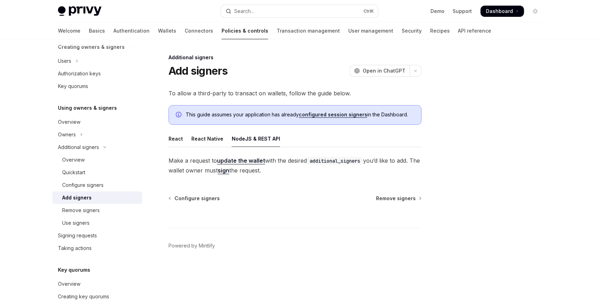
click at [229, 167] on link "sign" at bounding box center [224, 170] width 12 height 7
click at [238, 164] on link "update the wallet" at bounding box center [241, 160] width 48 height 7
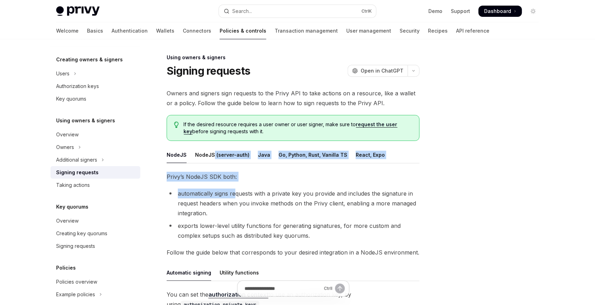
drag, startPoint x: 212, startPoint y: 155, endPoint x: 245, endPoint y: 197, distance: 53.5
drag, startPoint x: 247, startPoint y: 194, endPoint x: 240, endPoint y: 180, distance: 15.1
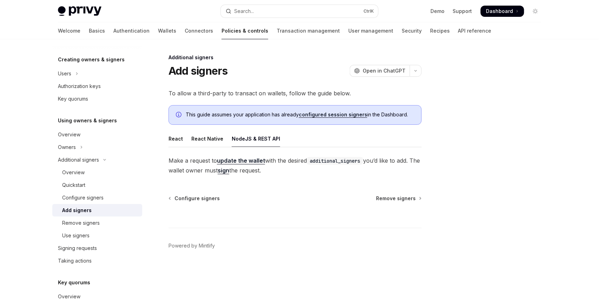
click at [233, 155] on div "React React Native NodeJS & REST API Make a request to update the wallet with t…" at bounding box center [294, 153] width 253 height 45
click at [232, 159] on link "update the wallet" at bounding box center [241, 160] width 48 height 7
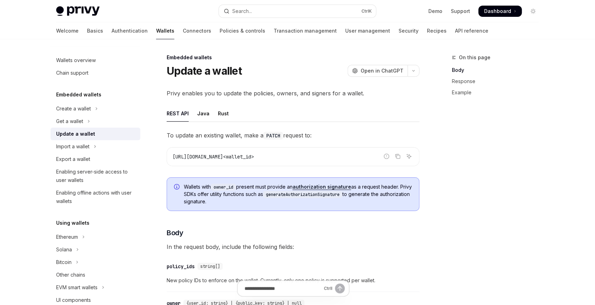
click at [254, 156] on span "[URL][DOMAIN_NAME]<wallet_id>" at bounding box center [213, 157] width 81 height 6
drag, startPoint x: 271, startPoint y: 156, endPoint x: 322, endPoint y: 157, distance: 50.6
click at [322, 157] on code "[URL][DOMAIN_NAME]<wallet_id>" at bounding box center [293, 157] width 241 height 8
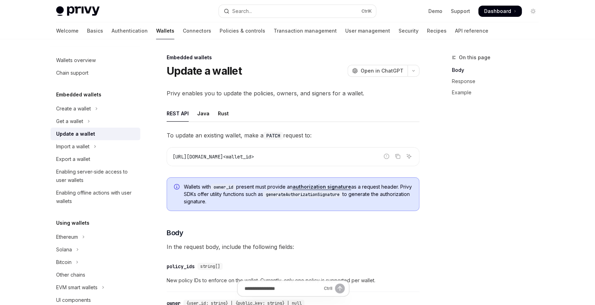
scroll to position [39, 0]
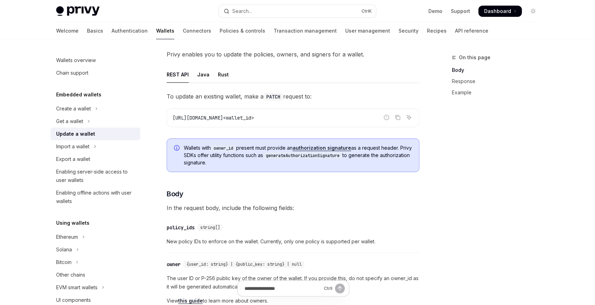
click at [244, 166] on div "Wallets with owner_id present must provide an authorization signature as a requ…" at bounding box center [293, 156] width 253 height 34
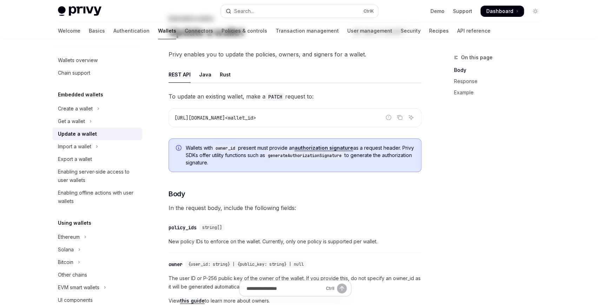
scroll to position [0, 0]
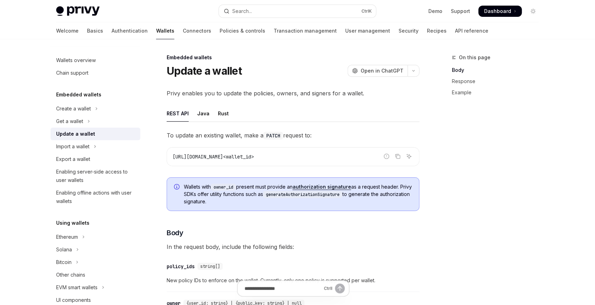
type textarea "*"
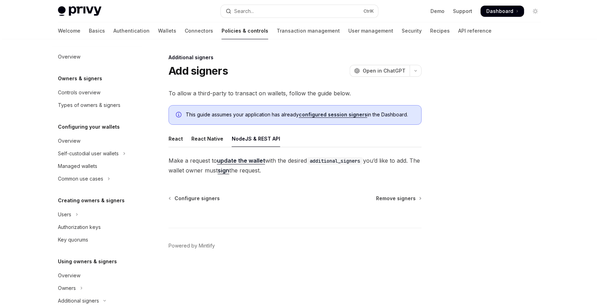
scroll to position [179, 0]
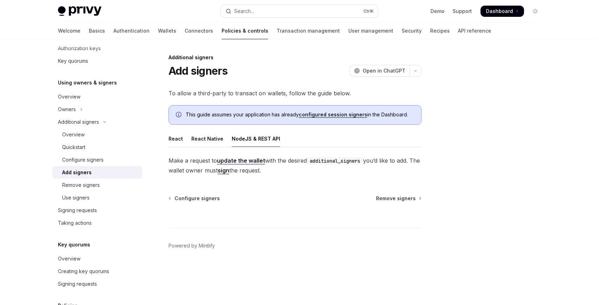
click at [197, 162] on span "Make a request to update the wallet with the desired additional_signers you’d l…" at bounding box center [294, 166] width 253 height 20
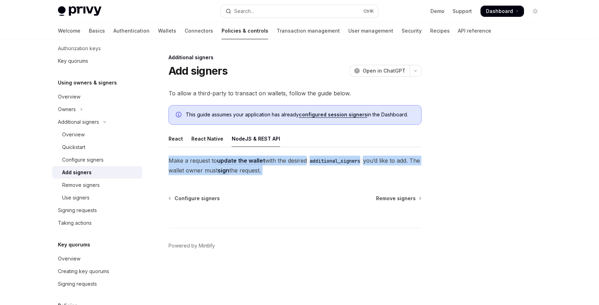
click at [197, 162] on span "Make a request to update the wallet with the desired additional_signers you’d l…" at bounding box center [294, 166] width 253 height 20
copy div "Make a request to update the wallet with the desired additional_signers you’d l…"
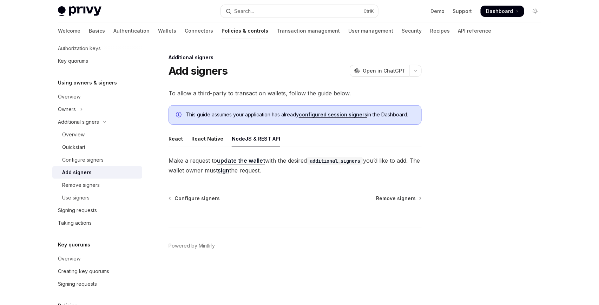
drag, startPoint x: 255, startPoint y: 188, endPoint x: 272, endPoint y: 181, distance: 18.9
click at [255, 188] on div "Additional signers Add signers OpenAI Open in ChatGPT OpenAI Open in ChatGPT To…" at bounding box center [229, 179] width 388 height 252
click at [240, 164] on link "update the wallet" at bounding box center [241, 160] width 48 height 7
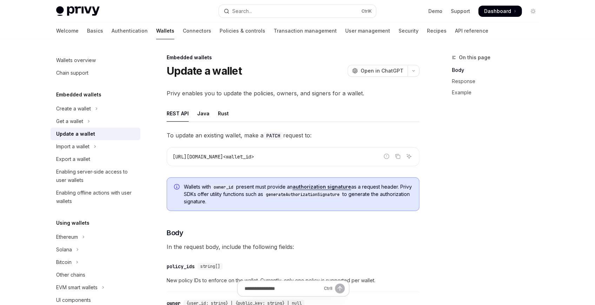
drag, startPoint x: 219, startPoint y: 172, endPoint x: 225, endPoint y: 170, distance: 6.3
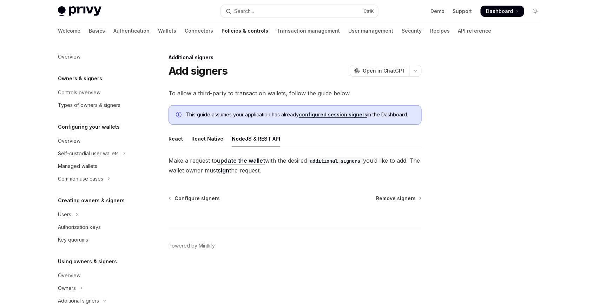
scroll to position [179, 0]
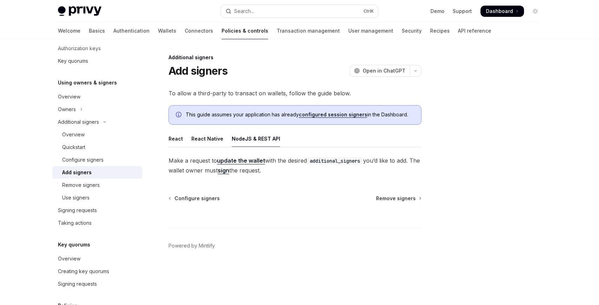
click at [229, 172] on link "sign" at bounding box center [224, 170] width 12 height 7
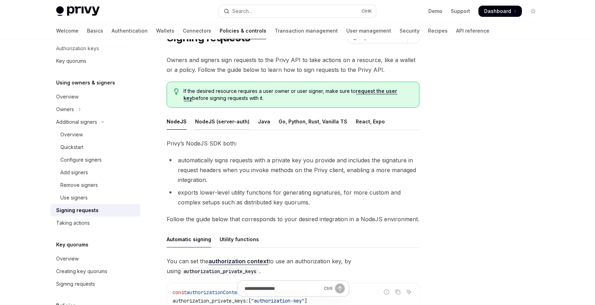
scroll to position [39, 0]
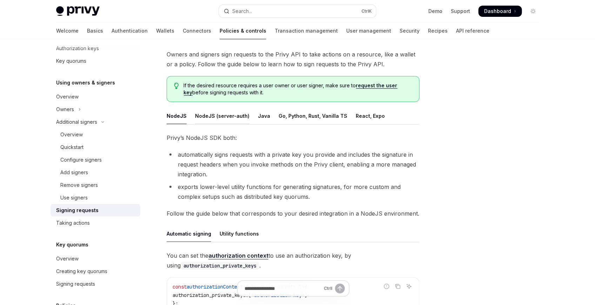
click at [219, 113] on div "NodeJS (server-auth)" at bounding box center [222, 116] width 54 height 16
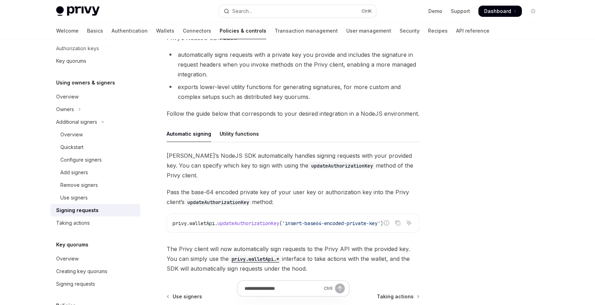
scroll to position [195, 0]
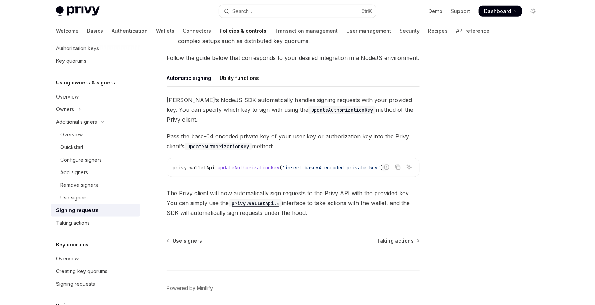
click at [234, 84] on div "Utility functions" at bounding box center [239, 78] width 39 height 16
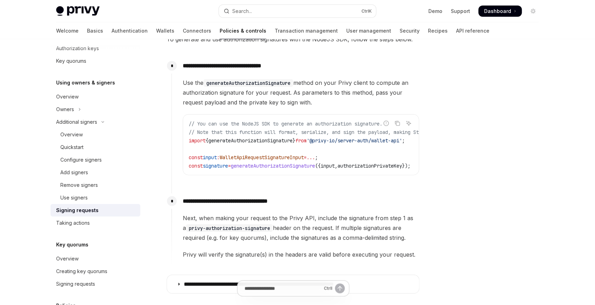
scroll to position [195, 0]
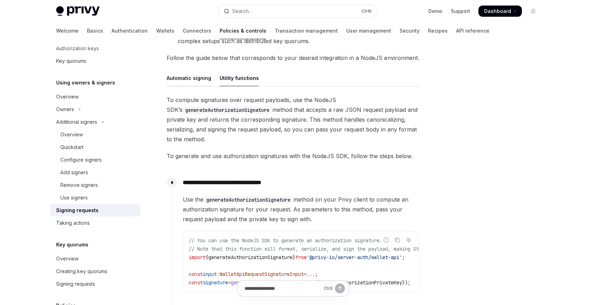
click at [198, 79] on div "Automatic signing" at bounding box center [189, 78] width 45 height 16
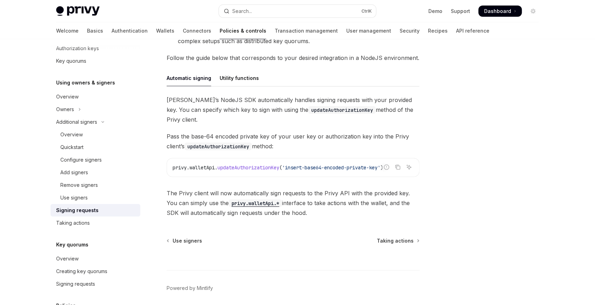
click at [415, 132] on span "Pass the base-64 encoded private key of your user key or authorization key into…" at bounding box center [293, 142] width 253 height 20
drag, startPoint x: 392, startPoint y: 135, endPoint x: 380, endPoint y: 137, distance: 12.4
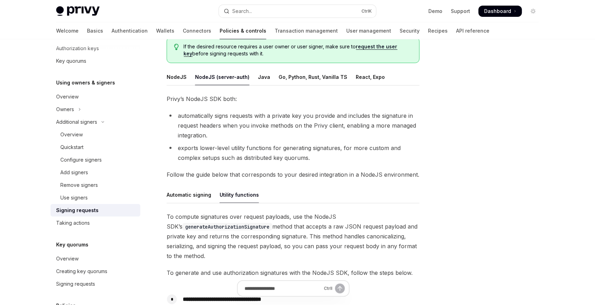
drag, startPoint x: 267, startPoint y: 91, endPoint x: 272, endPoint y: 81, distance: 11.3
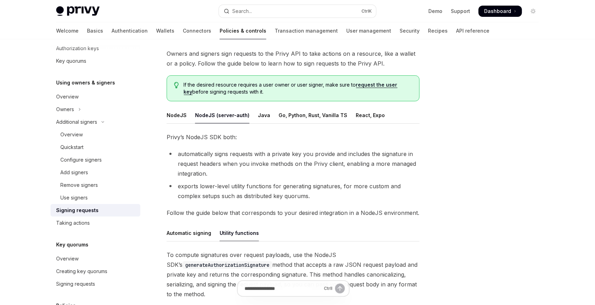
scroll to position [39, 0]
drag, startPoint x: 244, startPoint y: 114, endPoint x: 259, endPoint y: 123, distance: 16.7
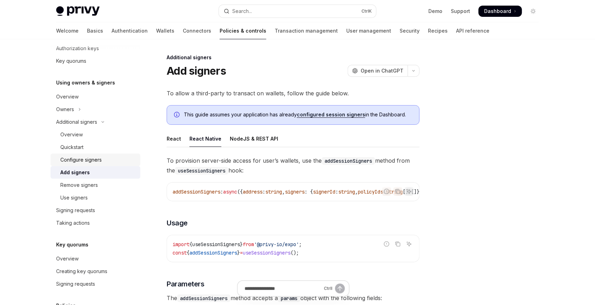
click at [97, 161] on div "Configure signers" at bounding box center [80, 160] width 41 height 8
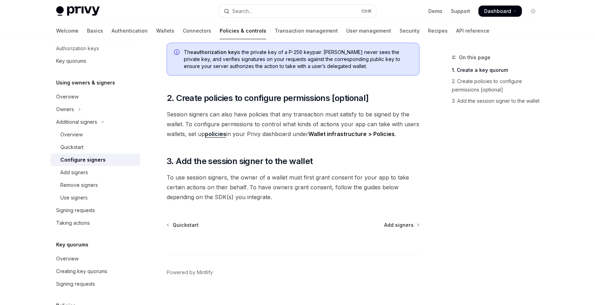
drag, startPoint x: 204, startPoint y: 140, endPoint x: 198, endPoint y: 140, distance: 5.3
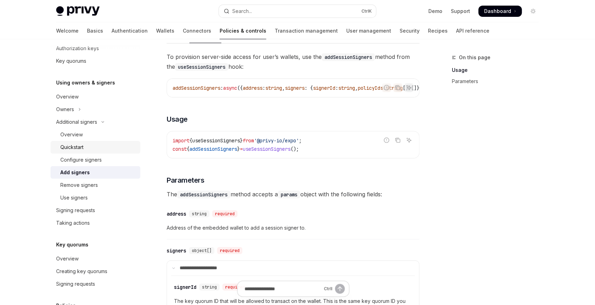
scroll to position [88, 0]
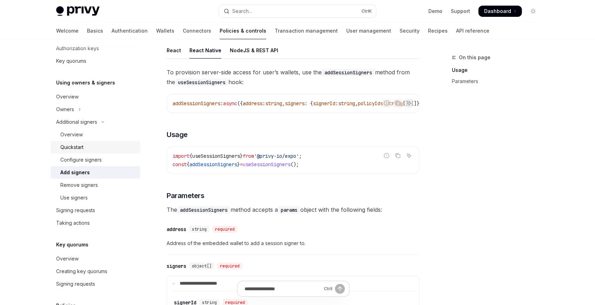
click at [86, 150] on div "Quickstart" at bounding box center [98, 147] width 76 height 8
type textarea "*"
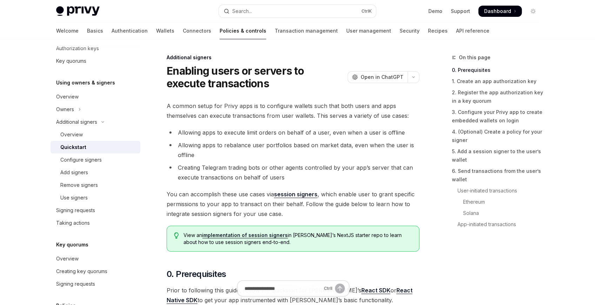
click at [256, 132] on li "Allowing apps to execute limit orders on behalf of a user, even when a user is …" at bounding box center [293, 133] width 253 height 10
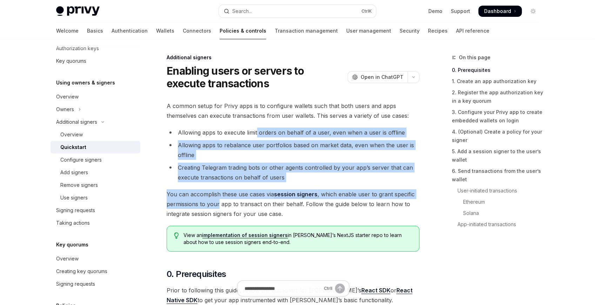
drag, startPoint x: 256, startPoint y: 132, endPoint x: 209, endPoint y: 205, distance: 87.5
drag, startPoint x: 209, startPoint y: 205, endPoint x: 215, endPoint y: 198, distance: 9.9
click at [209, 205] on span "You can accomplish these use cases via session signers , which enable user to g…" at bounding box center [293, 204] width 253 height 29
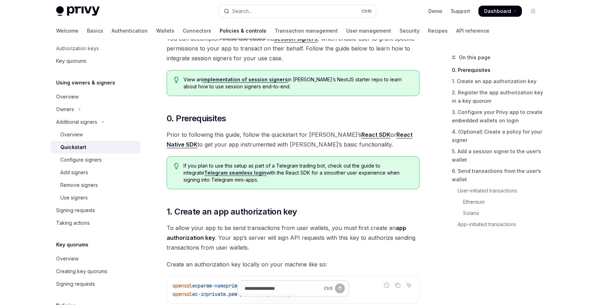
click at [277, 178] on span "If you plan to use this setup as part of a Telegram trading bot, check out the …" at bounding box center [298, 173] width 229 height 21
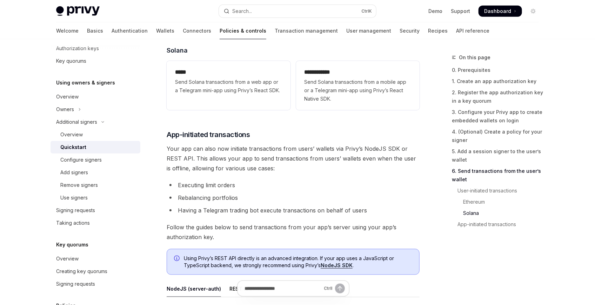
drag, startPoint x: 315, startPoint y: 219, endPoint x: 319, endPoint y: 210, distance: 10.1
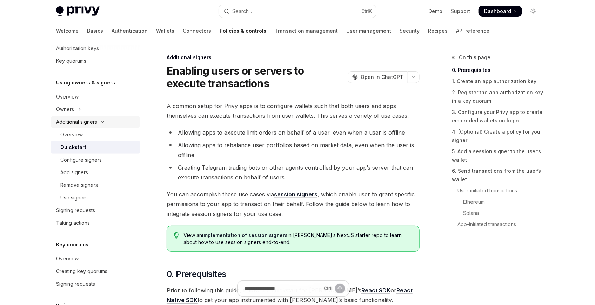
click at [95, 127] on button "Additional signers" at bounding box center [96, 122] width 90 height 13
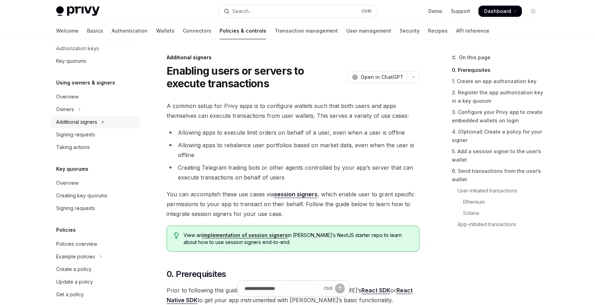
click at [103, 120] on icon "Toggle Additional signers section" at bounding box center [102, 122] width 3 height 8
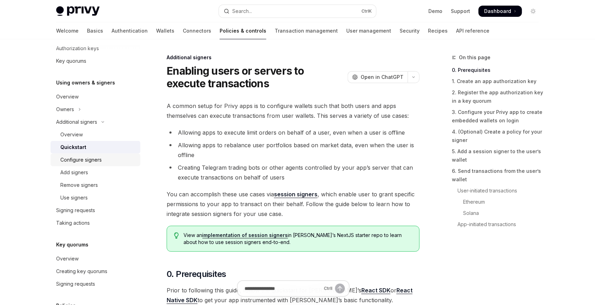
click at [98, 158] on div "Configure signers" at bounding box center [80, 160] width 41 height 8
click at [91, 172] on div "Add signers" at bounding box center [98, 172] width 76 height 8
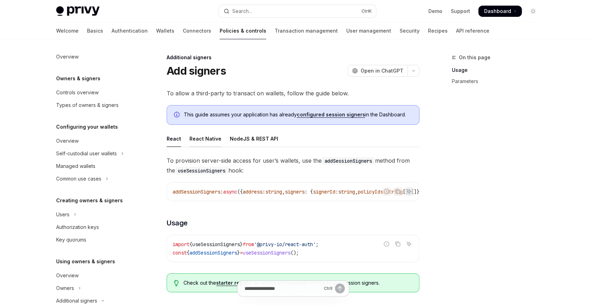
scroll to position [179, 0]
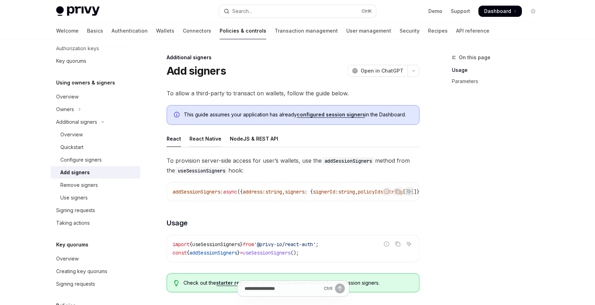
click at [208, 143] on div "React Native" at bounding box center [206, 139] width 32 height 16
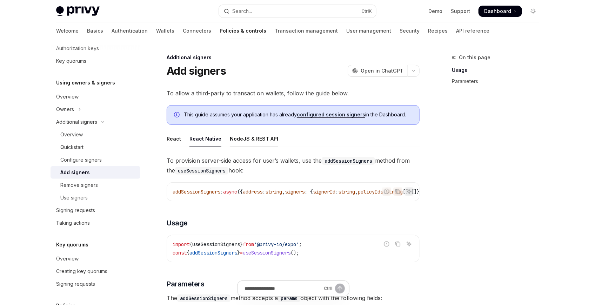
click at [260, 143] on div "NodeJS & REST API" at bounding box center [254, 139] width 48 height 16
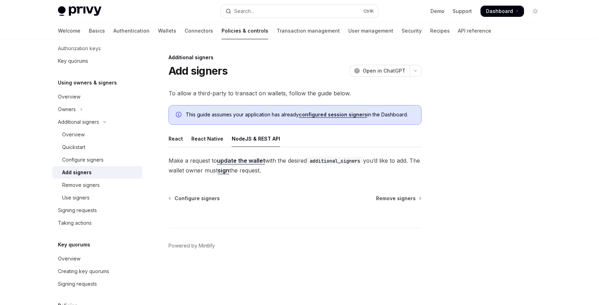
click at [241, 161] on link "update the wallet" at bounding box center [241, 160] width 48 height 7
type textarea "*"
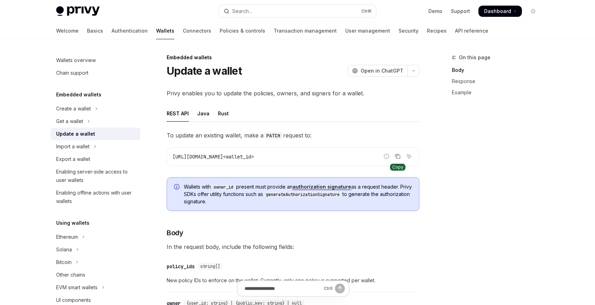
click at [398, 158] on icon "Copy the contents from the code block" at bounding box center [398, 157] width 6 height 6
click at [226, 158] on span "[URL][DOMAIN_NAME]<wallet_id>" at bounding box center [213, 157] width 81 height 6
click at [206, 155] on span "[URL][DOMAIN_NAME]<wallet_id>" at bounding box center [213, 157] width 81 height 6
click at [397, 155] on icon "Copy the contents from the code block" at bounding box center [398, 157] width 6 height 6
click at [396, 155] on icon "Copy the contents from the code block" at bounding box center [398, 157] width 6 height 6
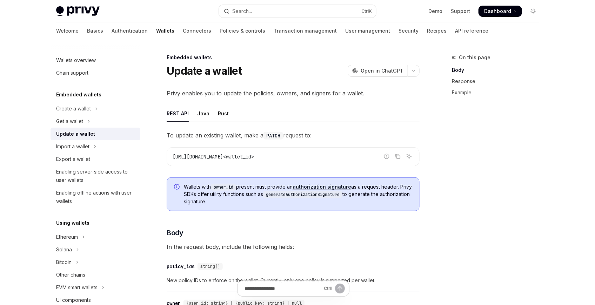
copy span "[URL][DOMAIN_NAME]<wallet_id>"
drag, startPoint x: 167, startPoint y: 155, endPoint x: 333, endPoint y: 159, distance: 166.1
click at [333, 159] on div "[URL][DOMAIN_NAME]<wallet_id>" at bounding box center [293, 157] width 252 height 18
click at [241, 161] on div "[URL][DOMAIN_NAME]<wallet_id>" at bounding box center [293, 157] width 252 height 18
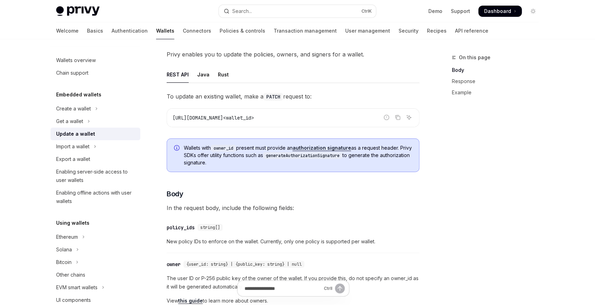
click at [232, 153] on span "Wallets with owner_id present must provide an authorization signature as a requ…" at bounding box center [298, 156] width 229 height 22
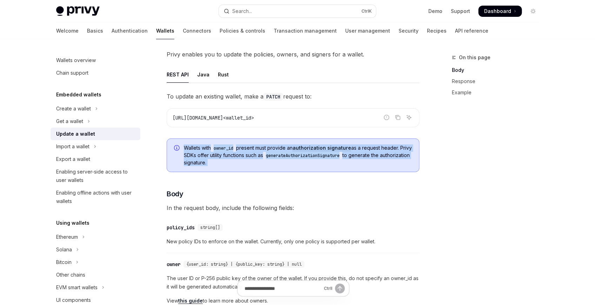
click at [232, 153] on span "Wallets with owner_id present must provide an authorization signature as a requ…" at bounding box center [298, 156] width 229 height 22
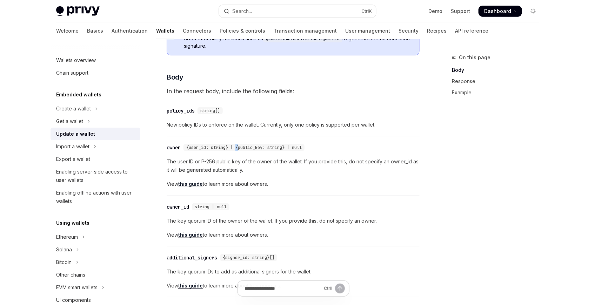
drag, startPoint x: 261, startPoint y: 138, endPoint x: 239, endPoint y: 137, distance: 21.8
click at [268, 140] on div "​ owner {user_id: string} | {public_key: string} | null The user ID or P-256 pu…" at bounding box center [293, 168] width 253 height 56
click at [264, 7] on button "Search... Ctrl K" at bounding box center [297, 11] width 157 height 13
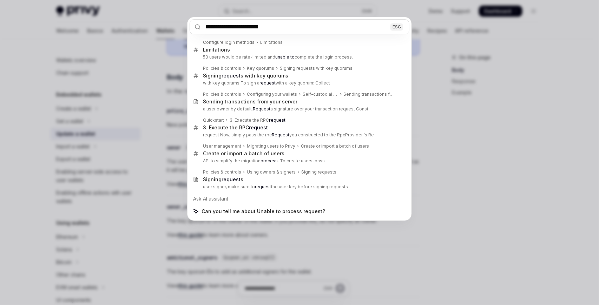
drag, startPoint x: 226, startPoint y: 47, endPoint x: 329, endPoint y: 26, distance: 105.1
type input "**********"
click at [481, 148] on div "**********" at bounding box center [299, 152] width 599 height 305
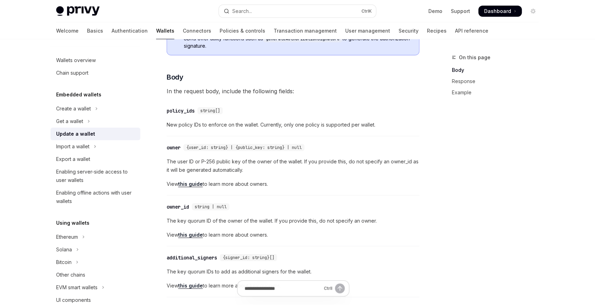
click at [238, 109] on div "​ policy_ids string[]" at bounding box center [290, 111] width 246 height 8
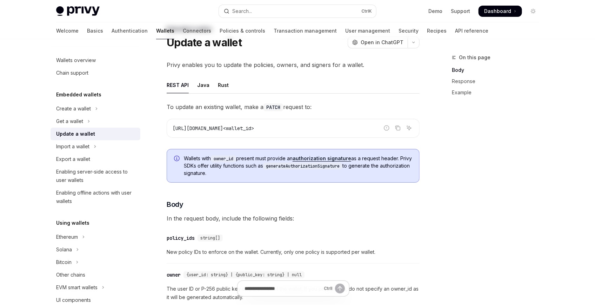
scroll to position [39, 0]
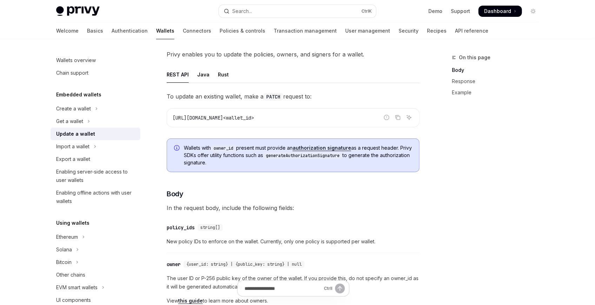
click at [280, 121] on code "[URL][DOMAIN_NAME]<wallet_id>" at bounding box center [293, 118] width 241 height 8
click at [254, 120] on span "[URL][DOMAIN_NAME]<wallet_id>" at bounding box center [213, 118] width 81 height 6
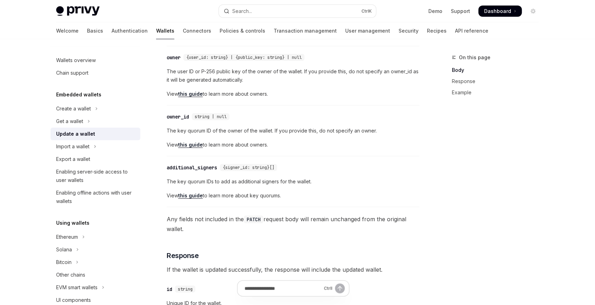
scroll to position [0, 0]
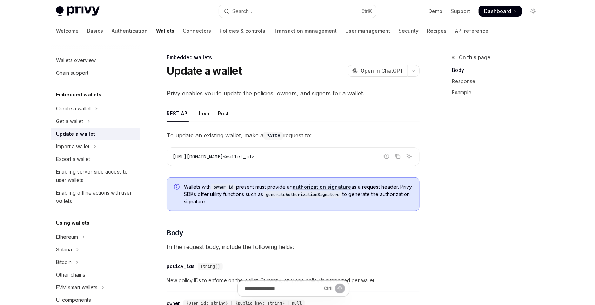
click at [254, 158] on span "[URL][DOMAIN_NAME]<wallet_id>" at bounding box center [213, 157] width 81 height 6
copy span "wallet_id"
click at [254, 159] on span "[URL][DOMAIN_NAME]<wallet_id>" at bounding box center [213, 157] width 81 height 6
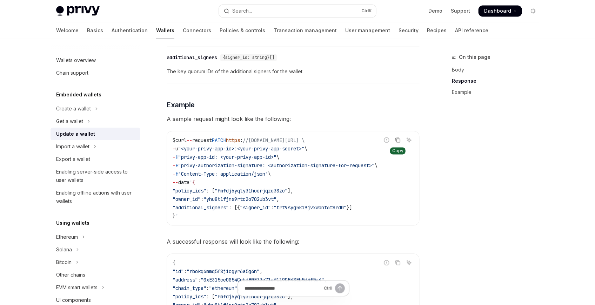
click at [396, 138] on icon "Copy the contents from the code block" at bounding box center [398, 141] width 6 height 6
click at [314, 186] on code "$ curl -- request PATCH https : //[DOMAIN_NAME][URL] \ - u "<your-privy-app-id>…" at bounding box center [293, 179] width 241 height 84
